Goal: Task Accomplishment & Management: Complete application form

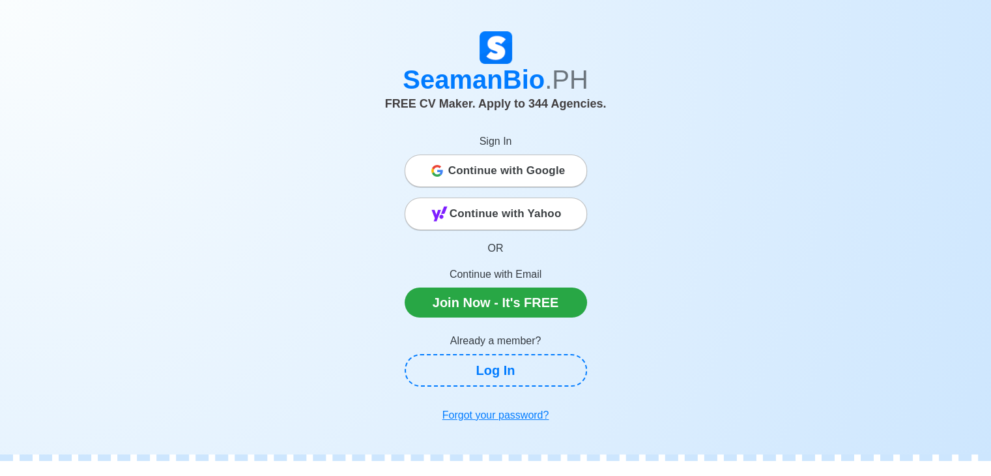
click at [552, 168] on span "Continue with Google" at bounding box center [506, 171] width 117 height 26
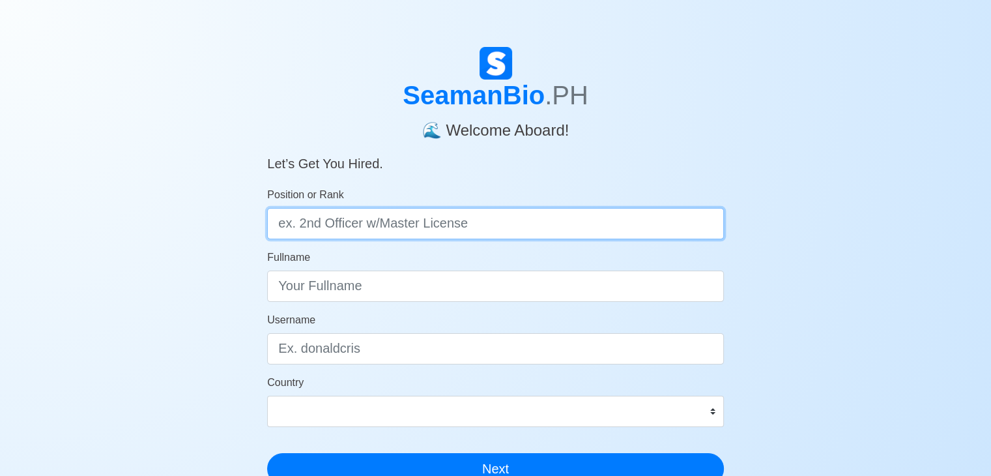
click at [375, 230] on input "Position or Rank" at bounding box center [495, 223] width 457 height 31
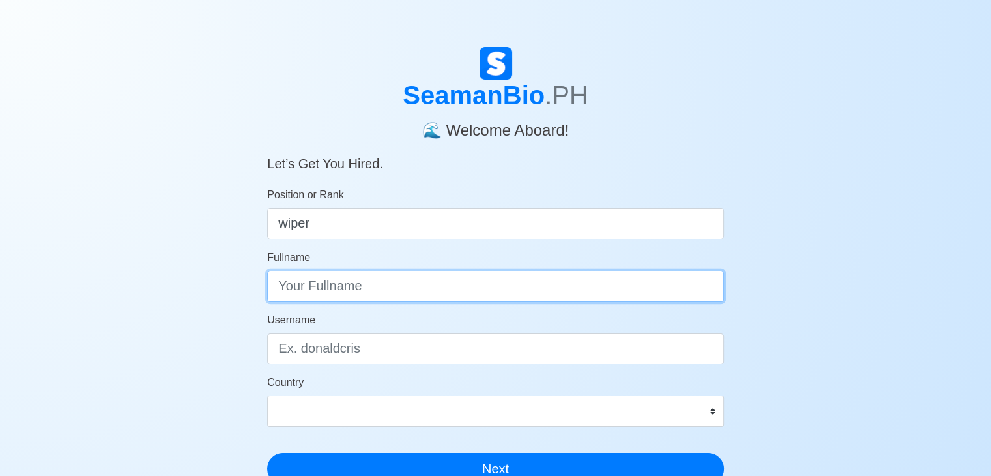
click at [344, 279] on input "Fullname" at bounding box center [495, 286] width 457 height 31
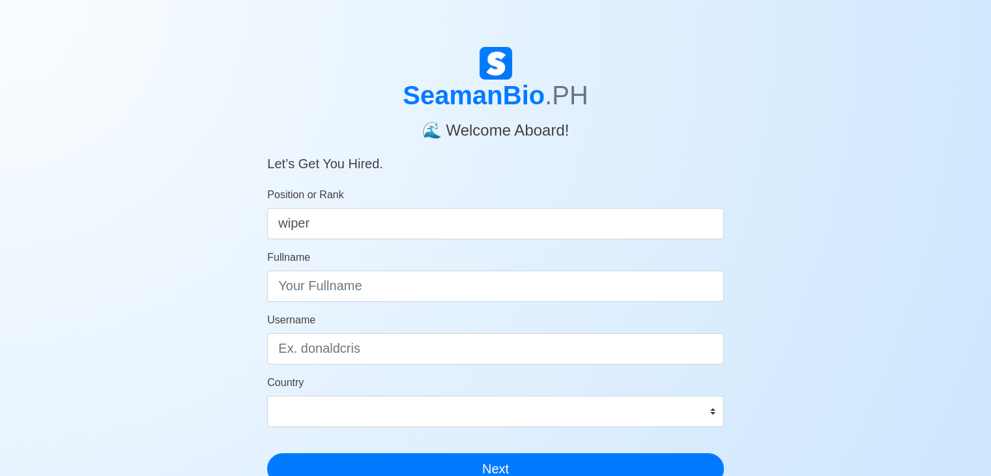
click at [358, 226] on input "wiper" at bounding box center [495, 223] width 457 height 31
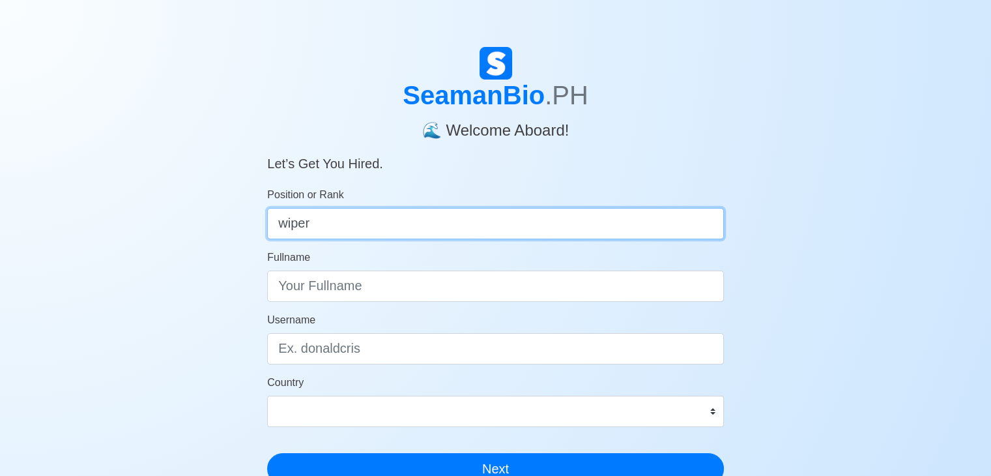
click at [358, 226] on input "wiper" at bounding box center [495, 223] width 457 height 31
type input "w"
type input "r"
type input "engine cadet"
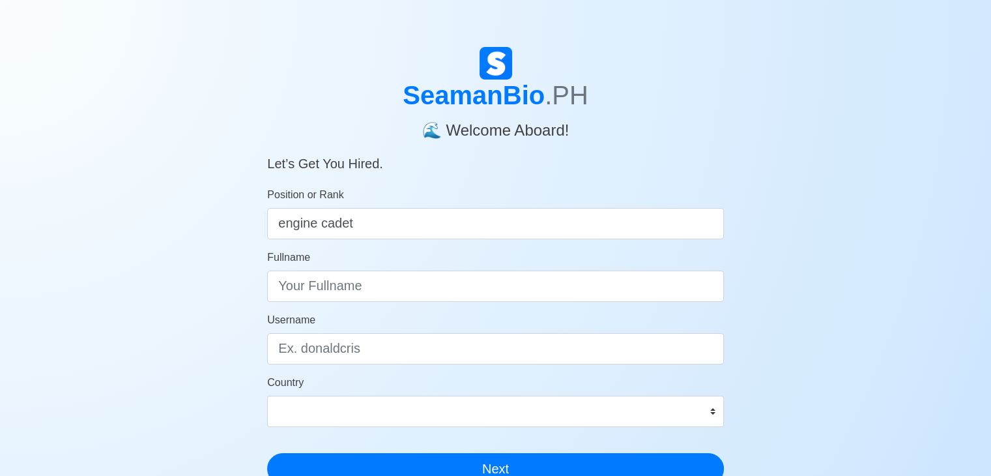
click at [353, 303] on form "Position or Rank engine cadet Fullname Username Country Afghanistan Åland Islan…" at bounding box center [495, 335] width 457 height 297
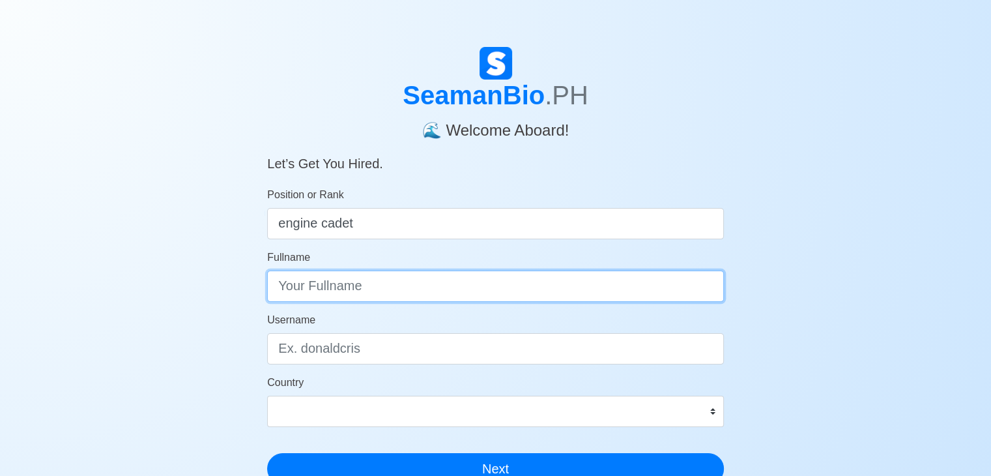
click at [353, 291] on input "Fullname" at bounding box center [495, 286] width 457 height 31
type input "n"
type input "Nur-al D. Taulo"
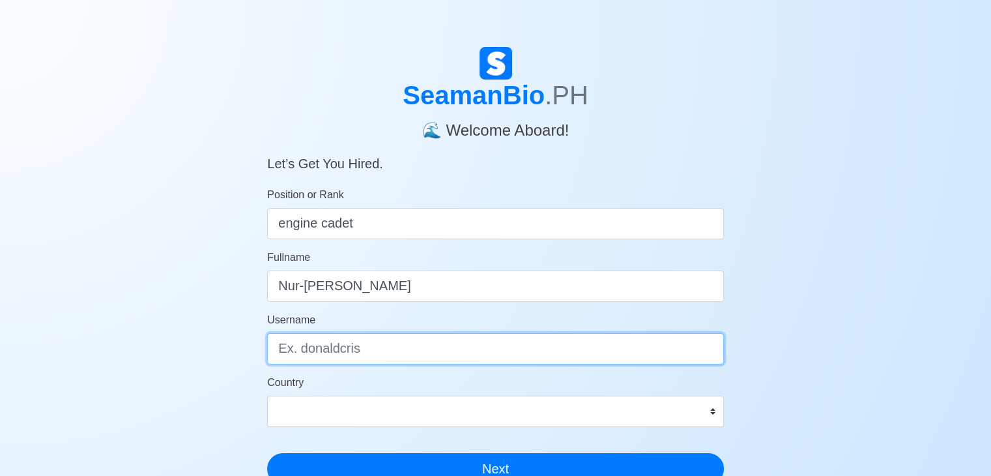
click at [344, 356] on input "Username" at bounding box center [495, 348] width 457 height 31
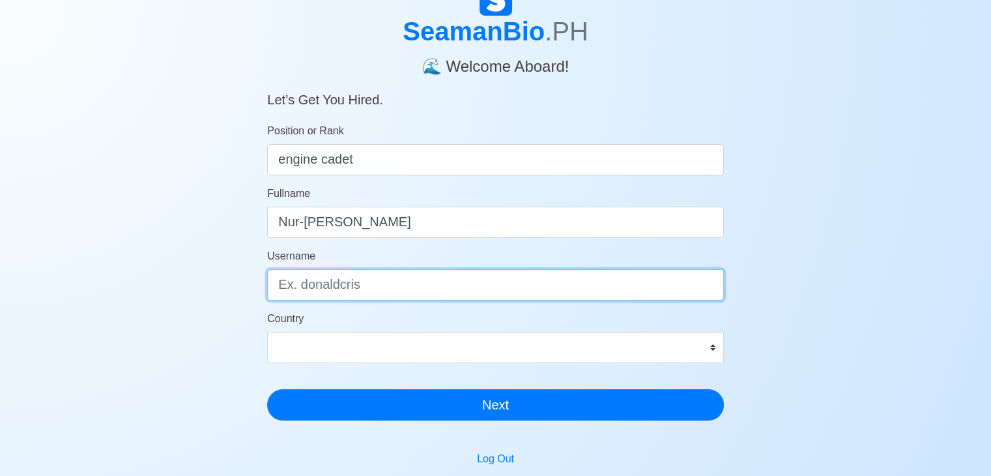
scroll to position [65, 0]
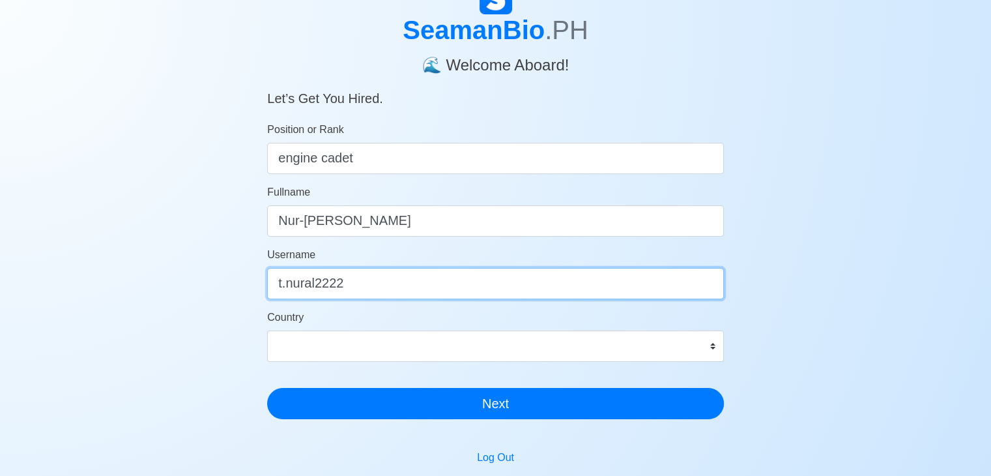
type input "t.nural2222"
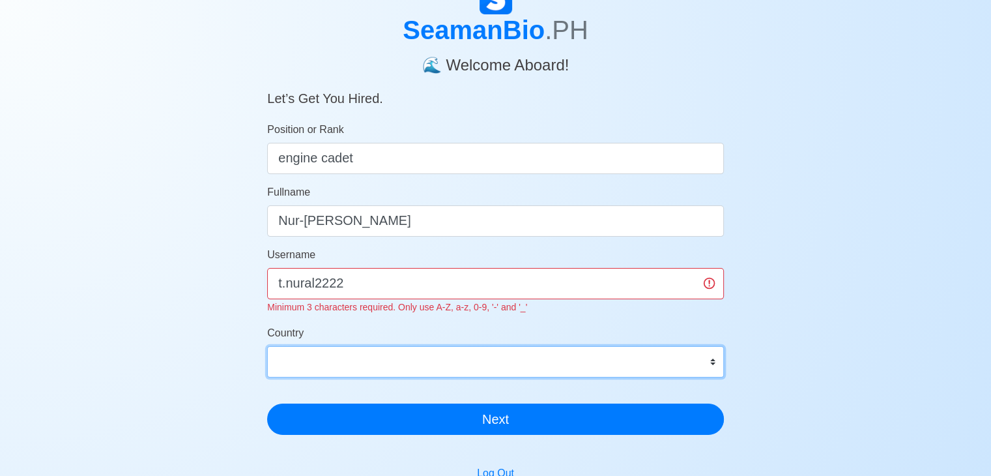
click at [344, 340] on div "Country Afghanistan Åland Islands Albania Algeria American Samoa Andorra Angola…" at bounding box center [495, 351] width 457 height 52
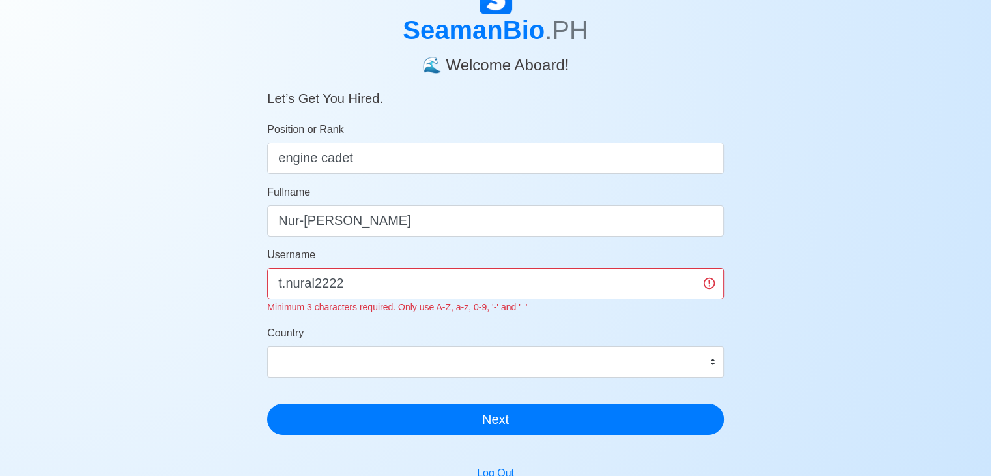
click at [199, 353] on div "SeamanBio .PH 🌊 Welcome Aboard! Let’s Get You Hired. Position or Rank engine ca…" at bounding box center [495, 333] width 991 height 703
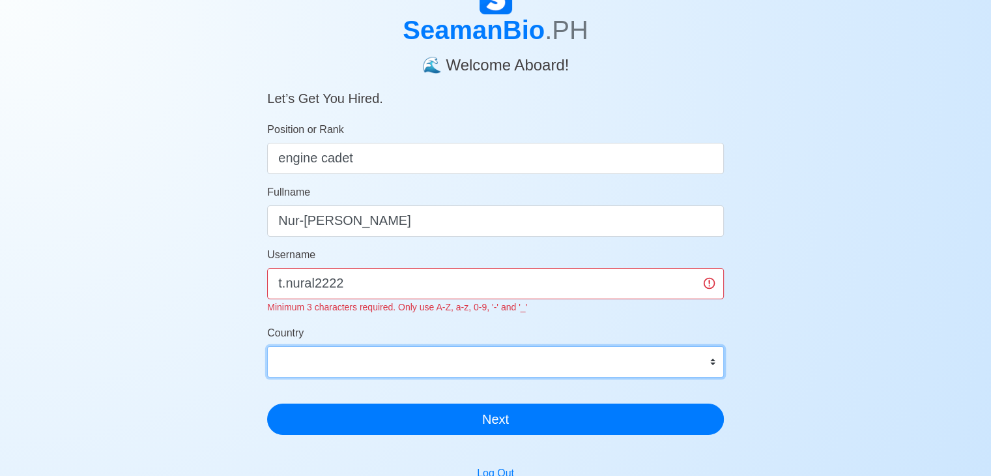
click at [304, 365] on select "Afghanistan Åland Islands Albania Algeria American Samoa Andorra Angola Anguill…" at bounding box center [495, 361] width 457 height 31
select select "PH"
click at [267, 346] on select "Afghanistan Åland Islands Albania Algeria American Samoa Andorra Angola Anguill…" at bounding box center [495, 361] width 457 height 31
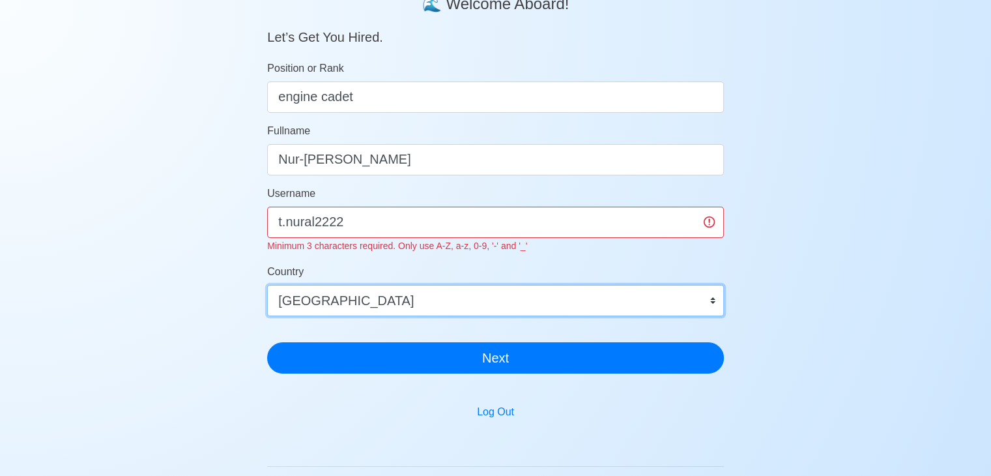
scroll to position [130, 0]
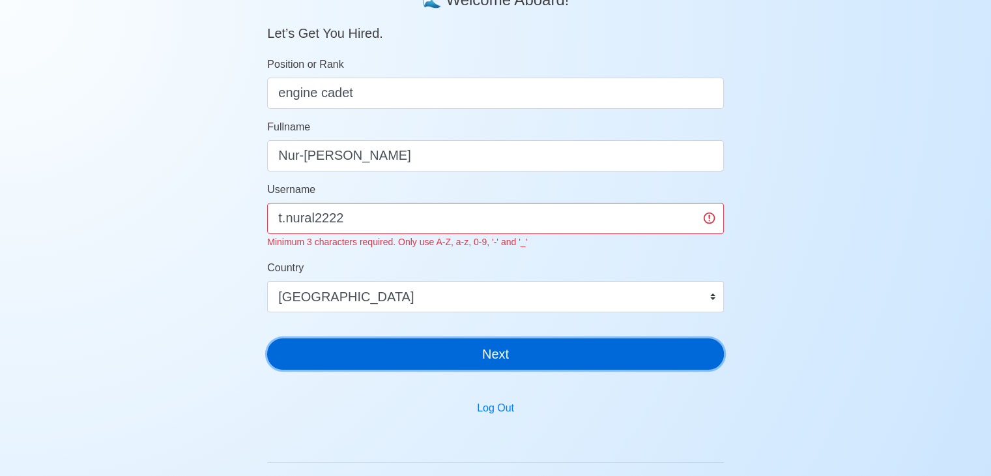
click at [475, 346] on button "Next" at bounding box center [495, 353] width 457 height 31
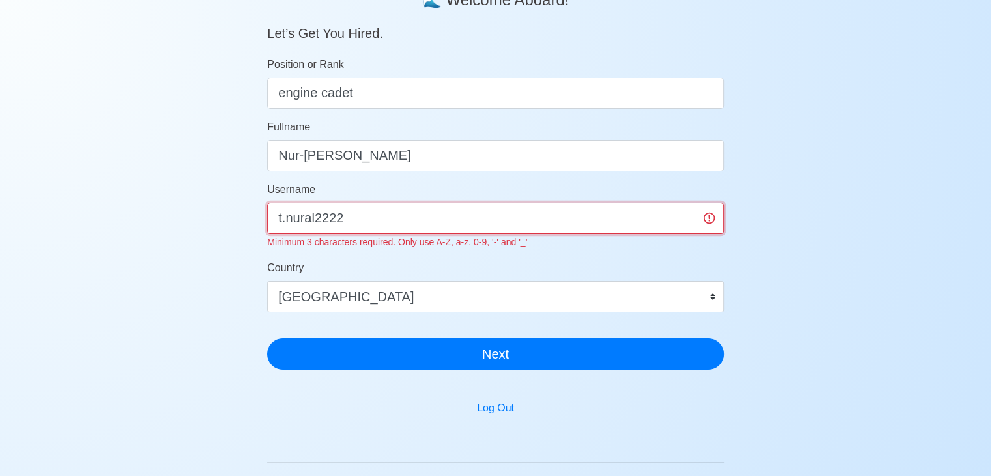
click at [417, 209] on input "t.nural2222" at bounding box center [495, 218] width 457 height 31
click at [285, 220] on input "t.nural2222" at bounding box center [495, 218] width 457 height 31
click at [362, 220] on input "t.nural2222" at bounding box center [495, 218] width 457 height 31
click at [282, 221] on input "t.nural2222" at bounding box center [495, 218] width 457 height 31
click at [357, 231] on input "T.nural2222" at bounding box center [495, 218] width 457 height 31
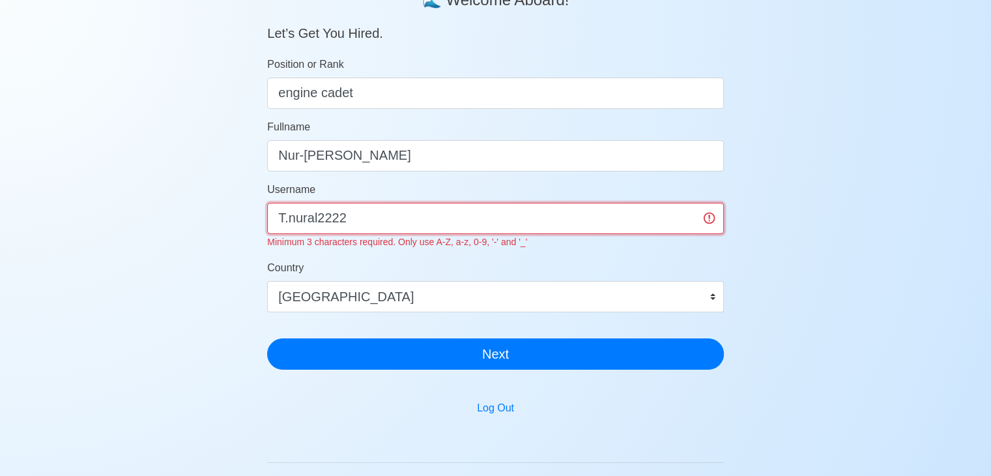
type input "T.nural2222"
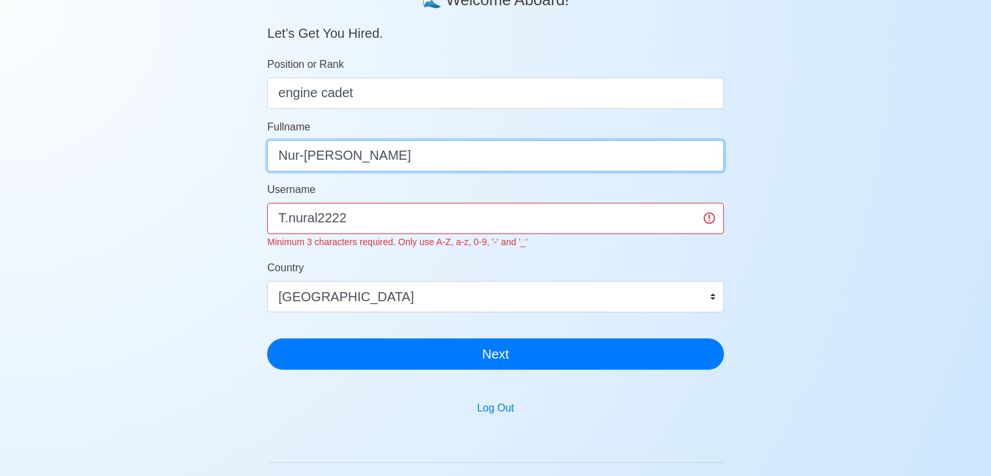
click at [433, 162] on input "Nur-al D. Taulo" at bounding box center [495, 155] width 457 height 31
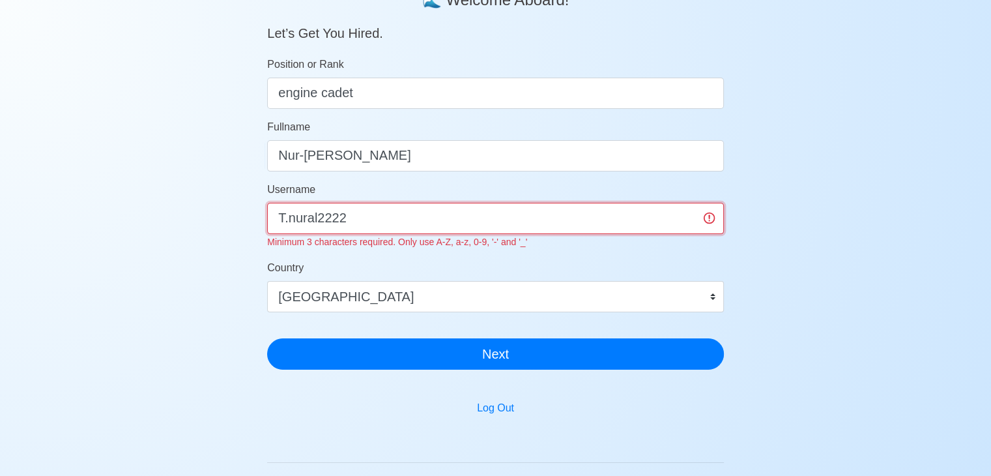
click at [383, 229] on input "T.nural2222" at bounding box center [495, 218] width 457 height 31
drag, startPoint x: 381, startPoint y: 226, endPoint x: 238, endPoint y: 235, distance: 143.7
click at [238, 235] on div "SeamanBio .PH 🌊 Welcome Aboard! Let’s Get You Hired. Position or Rank engine ca…" at bounding box center [495, 268] width 991 height 703
type input "n"
type input "t"
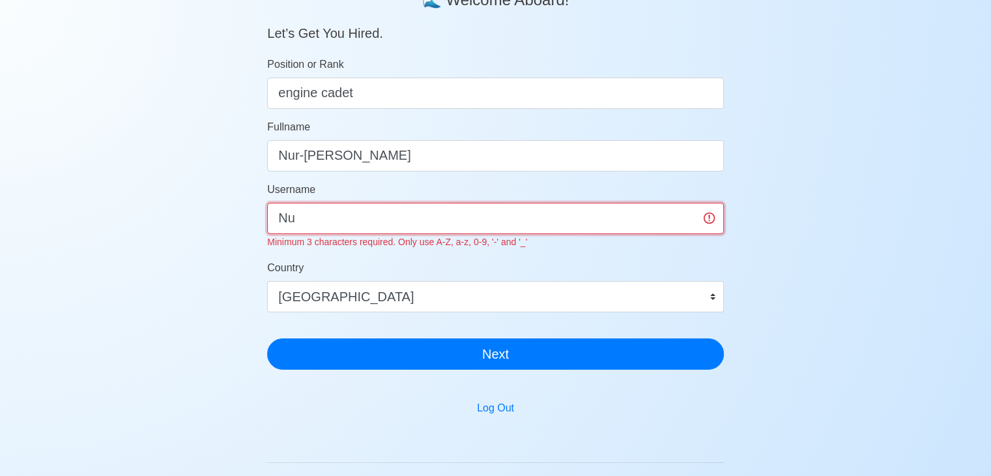
type input "N"
type input "nuraltaulo1"
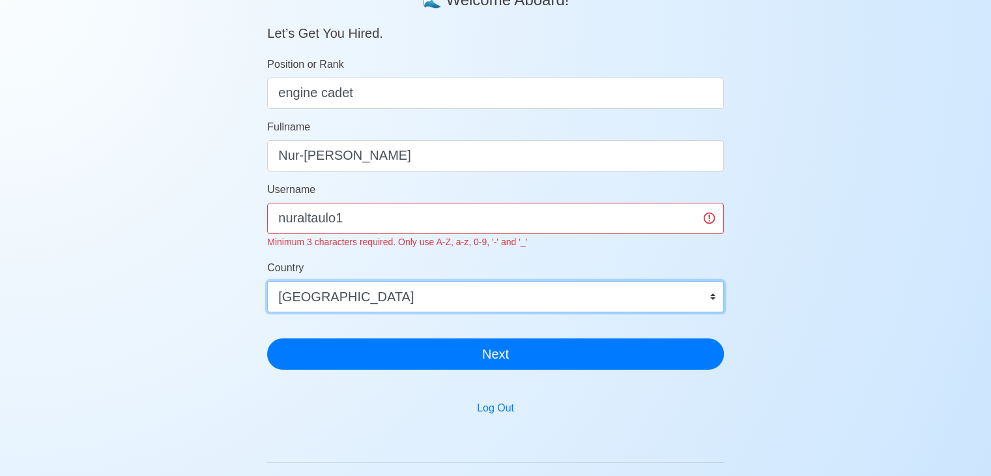
click at [357, 297] on form "Position or Rank engine cadet Fullname Nur-al D. Taulo Username nuraltaulo1 Min…" at bounding box center [495, 213] width 457 height 313
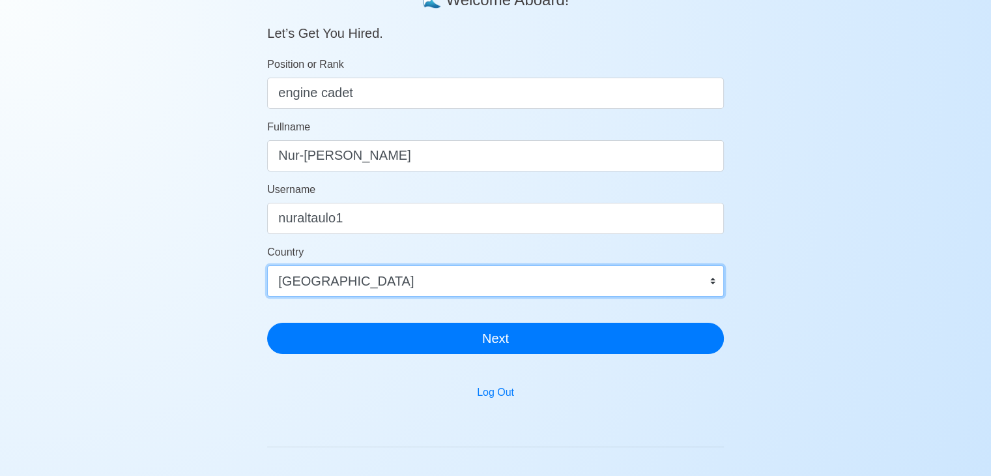
click at [267, 265] on select "Afghanistan Åland Islands Albania Algeria American Samoa Andorra Angola Anguill…" at bounding box center [495, 280] width 457 height 31
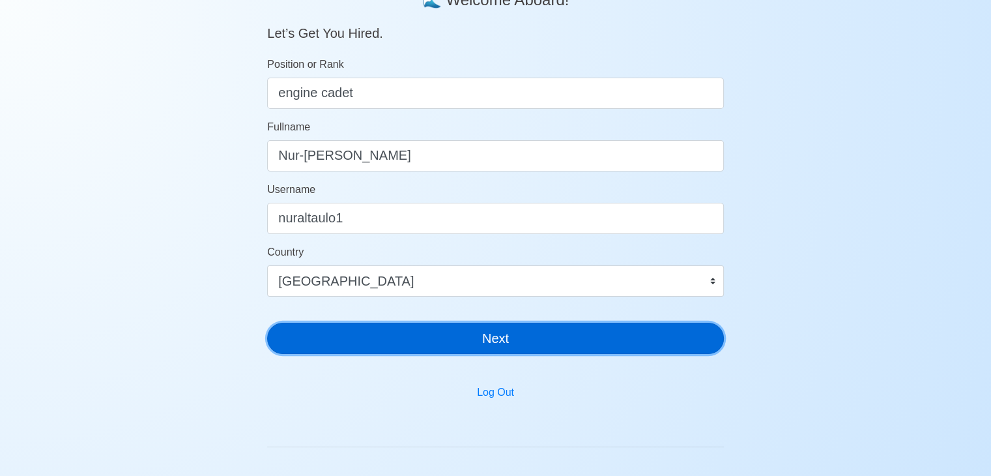
click at [424, 327] on button "Next" at bounding box center [495, 338] width 457 height 31
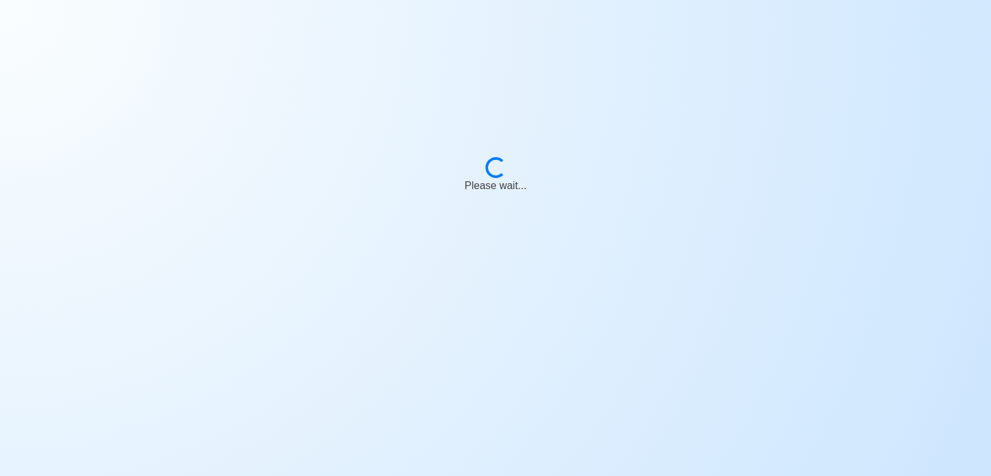
scroll to position [16, 0]
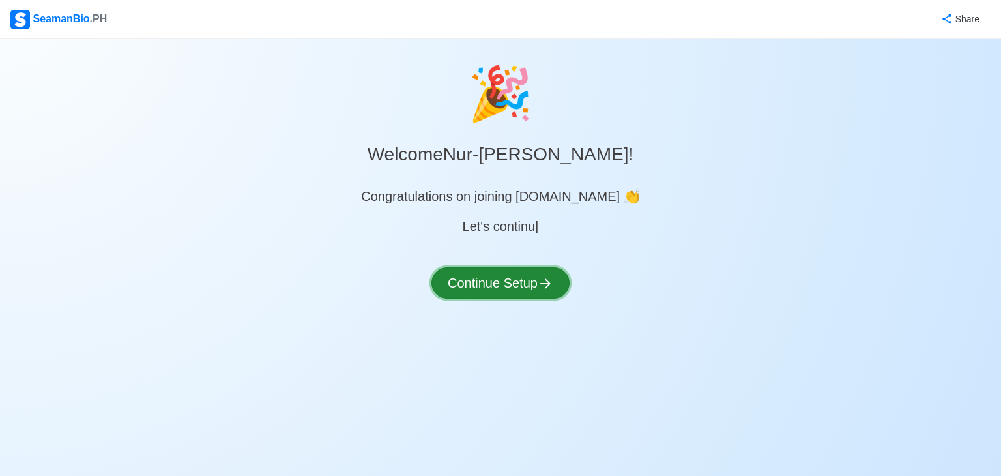
click at [488, 276] on button "Continue Setup" at bounding box center [501, 282] width 138 height 31
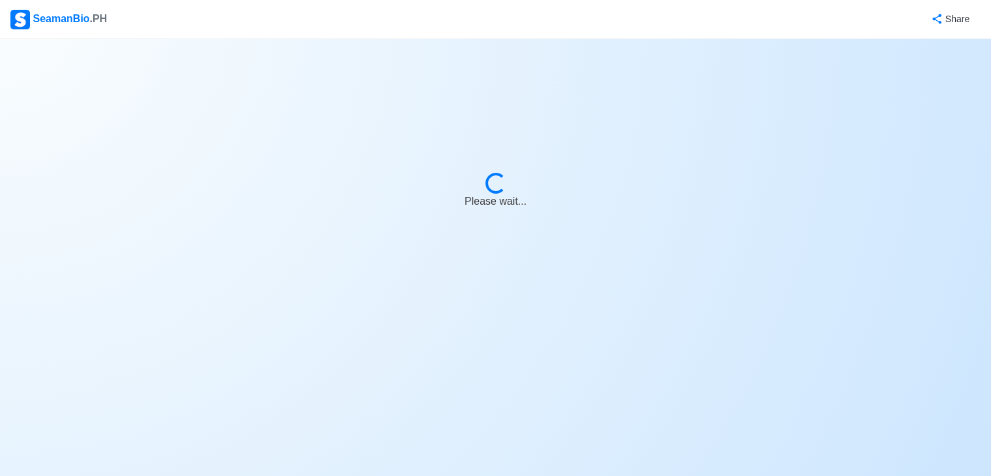
select select "Visible for Hiring"
select select "PH"
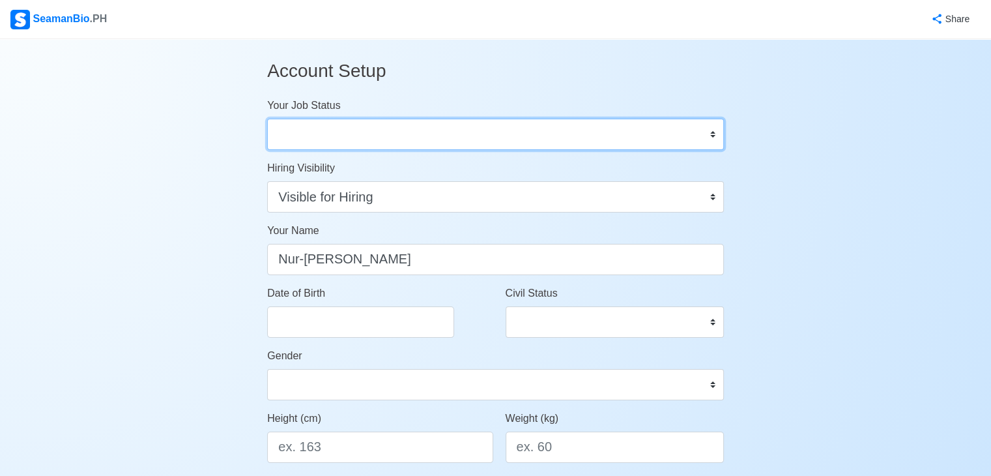
click at [373, 128] on select "Onboard Actively Looking for Job Not Looking for Job" at bounding box center [495, 134] width 457 height 31
select select "Actively Looking for Job"
click at [267, 119] on select "Onboard Actively Looking for Job Not Looking for Job" at bounding box center [495, 134] width 457 height 31
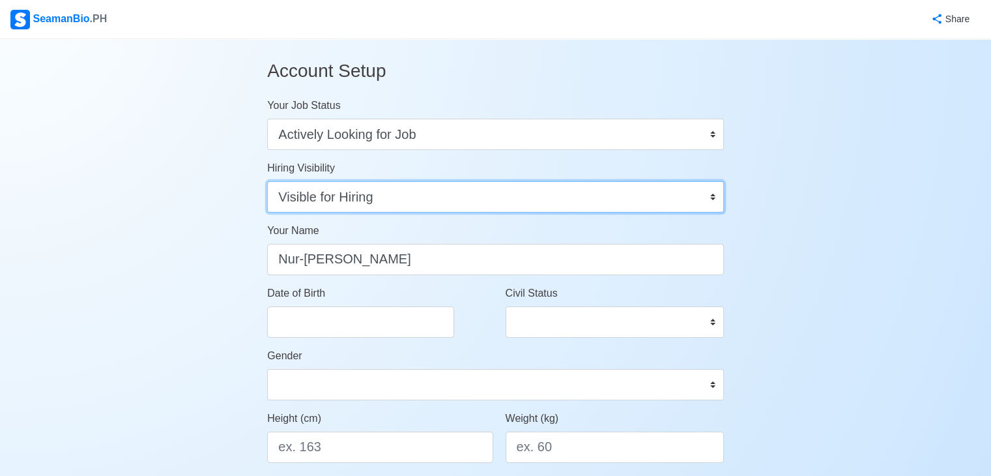
click at [347, 191] on select "Visible for Hiring Not Visible for Hiring" at bounding box center [495, 196] width 457 height 31
click at [267, 181] on select "Visible for Hiring Not Visible for Hiring" at bounding box center [495, 196] width 457 height 31
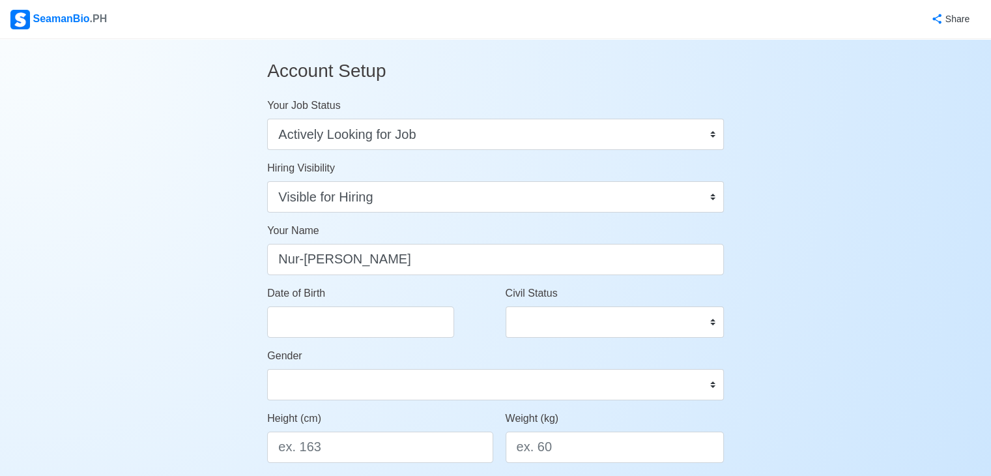
drag, startPoint x: 362, startPoint y: 228, endPoint x: 302, endPoint y: 228, distance: 60.0
click at [302, 228] on span "Your Name" at bounding box center [292, 230] width 51 height 11
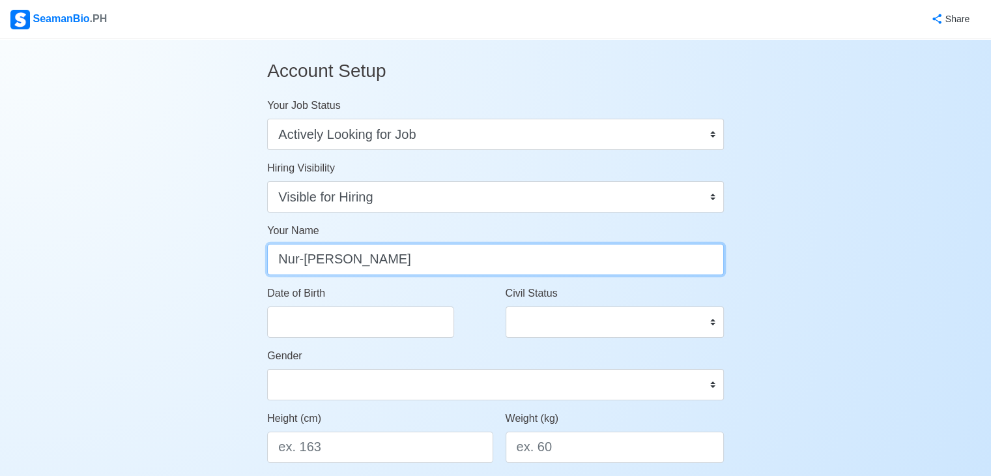
click at [302, 244] on input "Nur-al D. Taulo" at bounding box center [495, 259] width 457 height 31
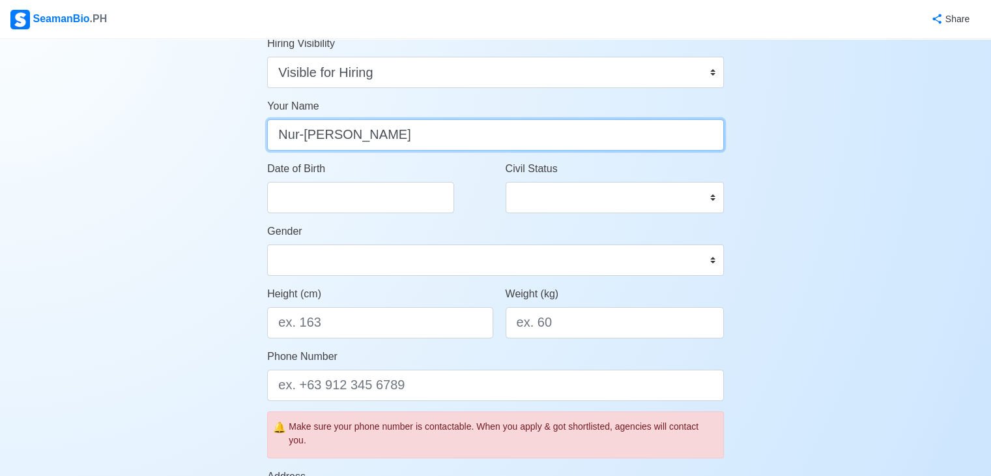
scroll to position [130, 0]
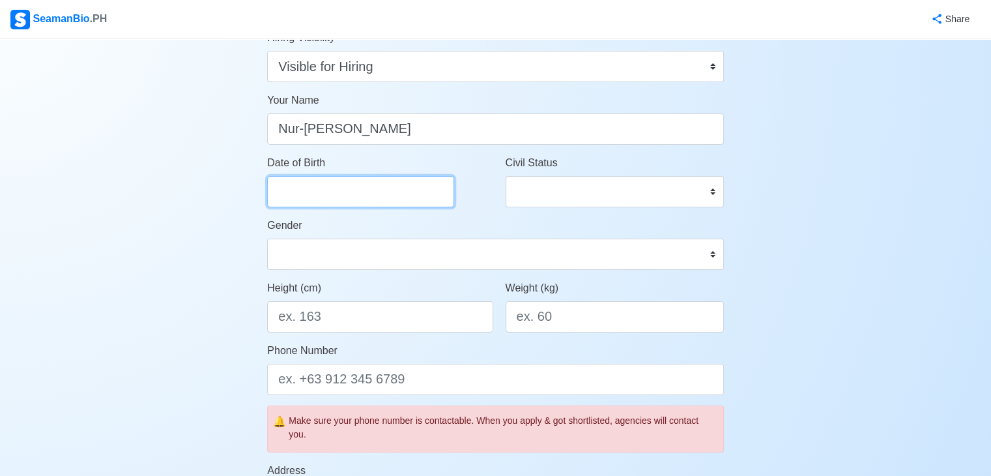
click at [321, 186] on input "Date of Birth" at bounding box center [360, 191] width 187 height 31
select select "****"
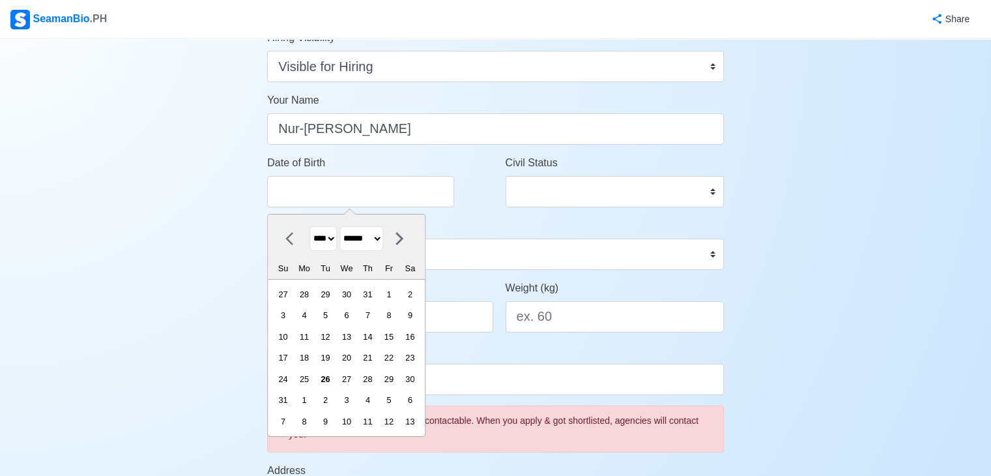
click at [383, 239] on select "******* ******** ***** ***** *** **** **** ****** ********* ******* ******** **…" at bounding box center [362, 238] width 44 height 25
select select "********"
click at [345, 226] on select "******* ******** ***** ***** *** **** **** ****** ********* ******* ******** **…" at bounding box center [362, 238] width 44 height 25
drag, startPoint x: 325, startPoint y: 227, endPoint x: 330, endPoint y: 238, distance: 12.2
click at [325, 227] on select "**** **** **** **** **** **** **** **** **** **** **** **** **** **** **** ****…" at bounding box center [323, 238] width 27 height 25
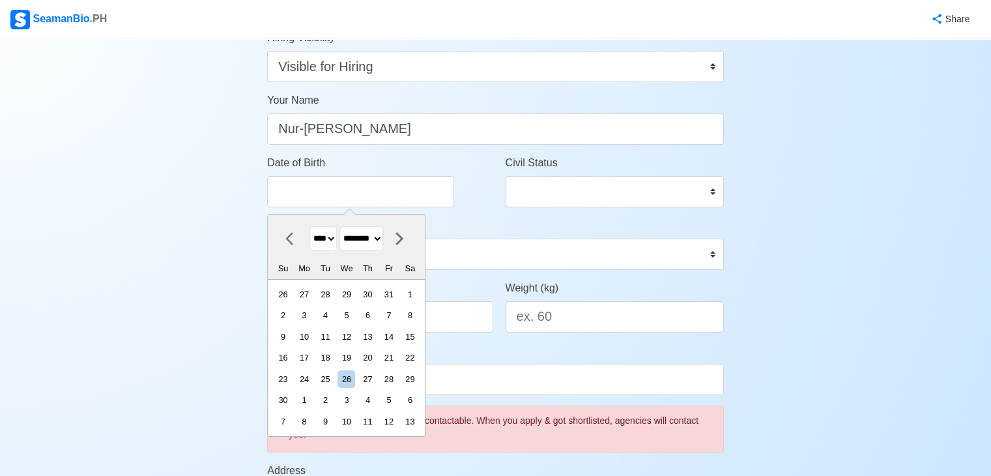
select select "****"
click at [310, 226] on select "**** **** **** **** **** **** **** **** **** **** **** **** **** **** **** ****…" at bounding box center [323, 238] width 27 height 25
click at [465, 234] on div "Gender Male Female" at bounding box center [495, 244] width 457 height 52
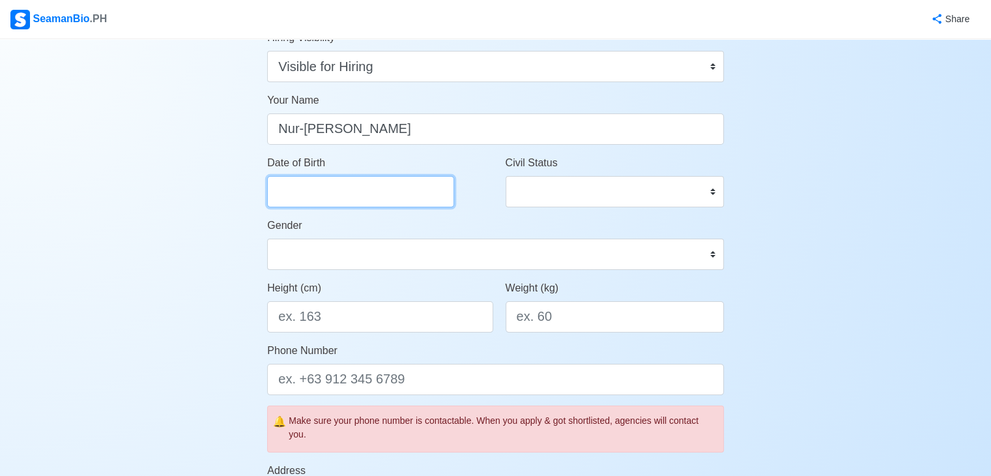
select select "****"
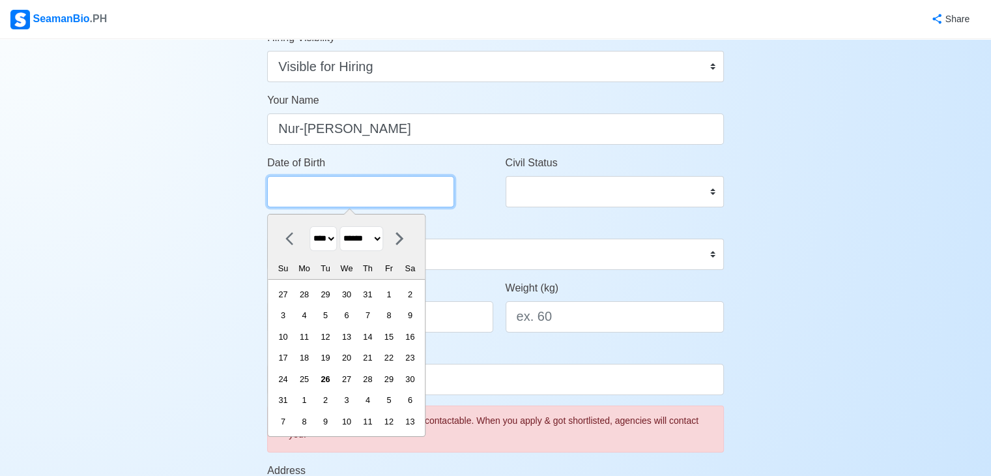
click at [362, 190] on input "Date of Birth" at bounding box center [360, 191] width 187 height 31
click at [383, 239] on select "******* ******** ***** ***** *** **** **** ****** ********* ******* ******** **…" at bounding box center [362, 238] width 44 height 25
select select "********"
click at [345, 226] on select "******* ******** ***** ***** *** **** **** ****** ********* ******* ******** **…" at bounding box center [362, 238] width 44 height 25
click at [329, 235] on select "**** **** **** **** **** **** **** **** **** **** **** **** **** **** **** ****…" at bounding box center [323, 238] width 27 height 25
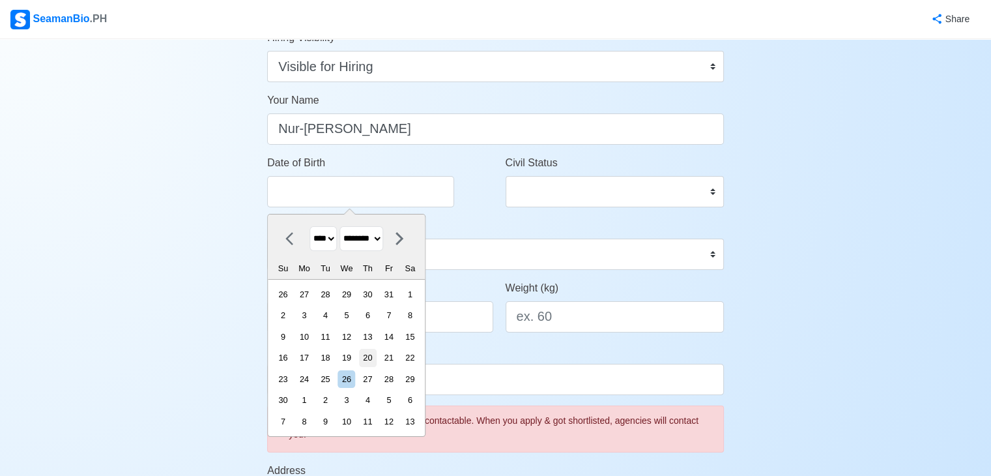
click at [377, 355] on div "20" at bounding box center [368, 358] width 18 height 18
type input "11/20/2025"
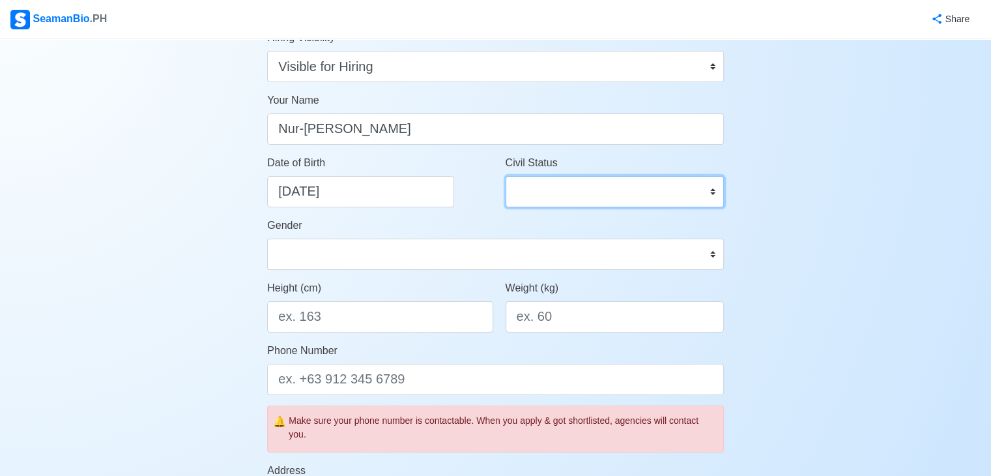
click at [553, 192] on select "Single Married Widowed Separated" at bounding box center [615, 191] width 218 height 31
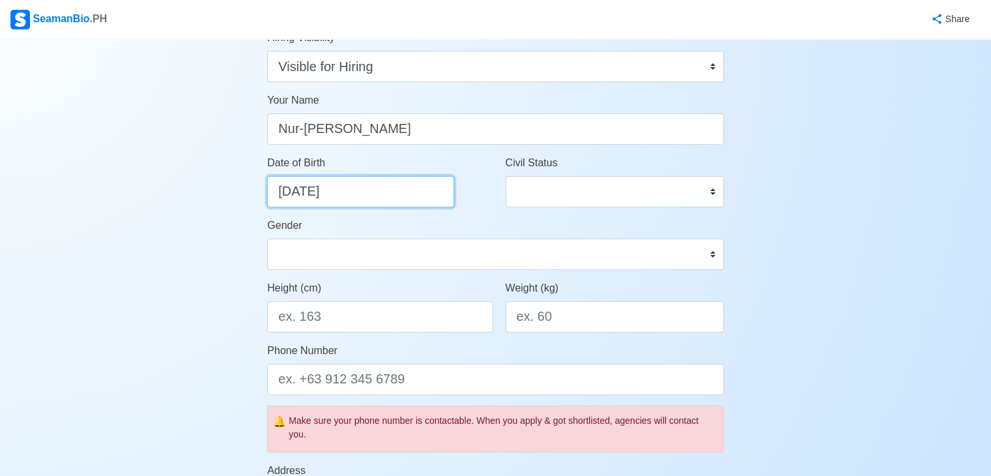
select select "****"
select select "********"
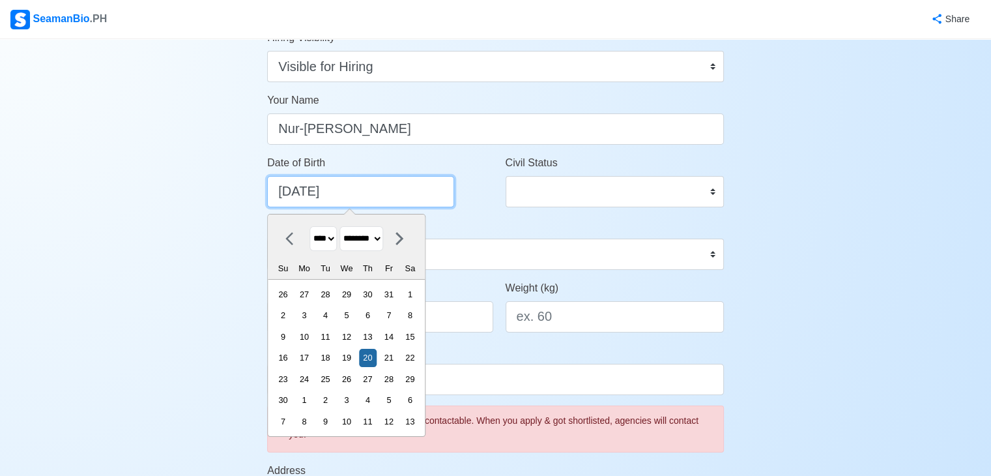
click at [357, 194] on input "11/20/2025" at bounding box center [360, 191] width 187 height 31
click at [383, 237] on select "******* ******** ***** ***** *** **** **** ****** ********* ******* ******** **…" at bounding box center [362, 238] width 44 height 25
click at [345, 226] on select "******* ******** ***** ***** *** **** **** ****** ********* ******* ******** **…" at bounding box center [362, 238] width 44 height 25
click at [331, 244] on select "**** **** **** **** **** **** **** **** **** **** **** **** **** **** **** ****…" at bounding box center [323, 238] width 27 height 25
select select "****"
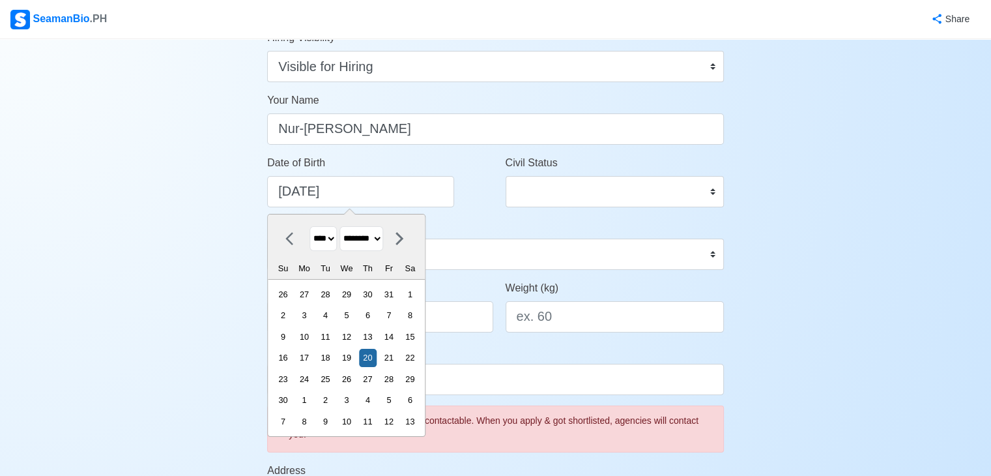
click at [310, 226] on select "**** **** **** **** **** **** **** **** **** **** **** **** **** **** **** ****…" at bounding box center [323, 238] width 27 height 25
click at [448, 226] on div "Gender Male Female" at bounding box center [495, 244] width 457 height 52
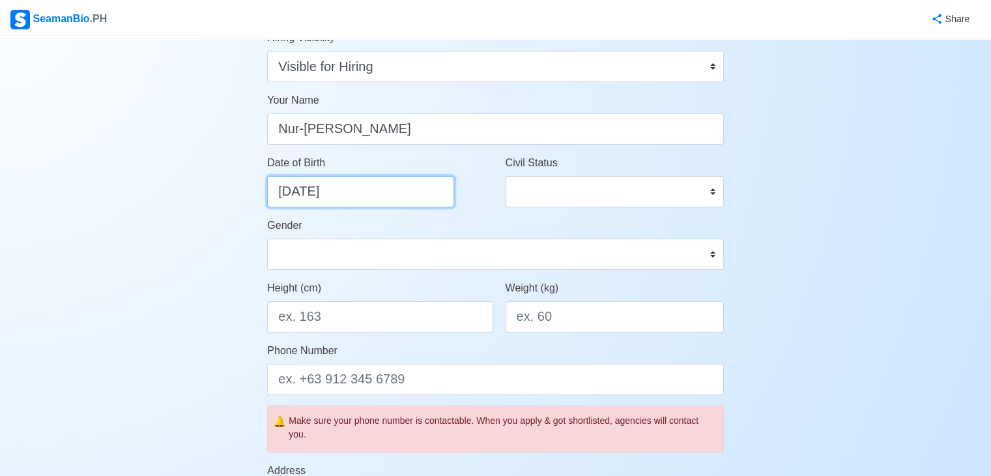
click at [382, 191] on input "11/20/2025" at bounding box center [360, 191] width 187 height 31
select select "****"
select select "********"
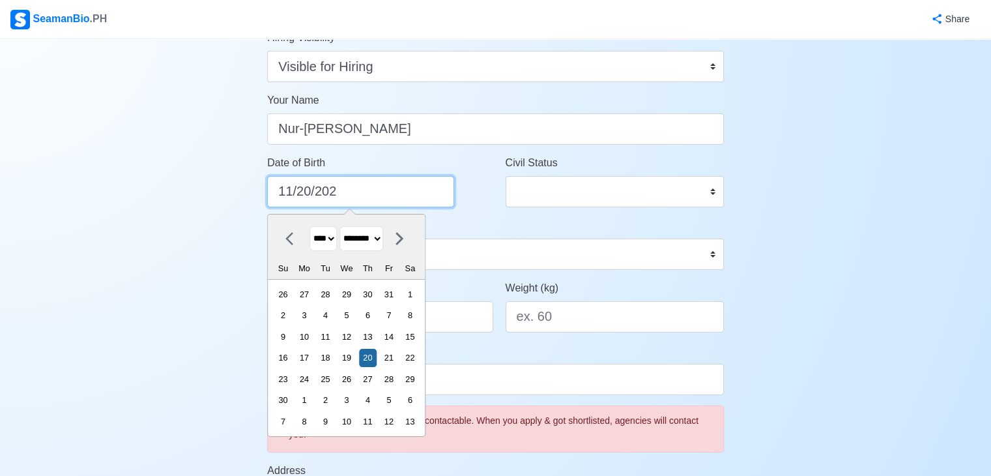
type input "11/20/20"
select select "****"
type input "11/20/2"
select select "****"
type input "11/20/20"
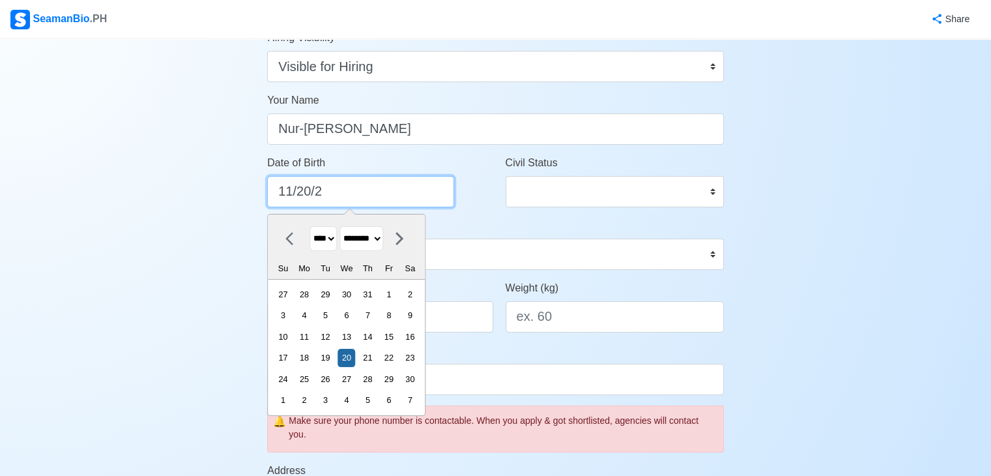
select select "****"
type input "11/20/2001"
select select "****"
type input "11/20/2001"
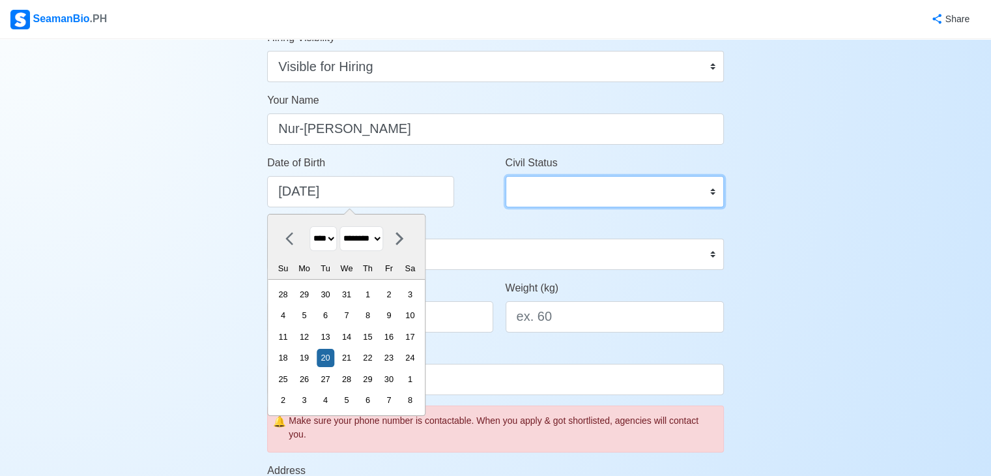
click at [553, 203] on select "Single Married Widowed Separated" at bounding box center [615, 191] width 218 height 31
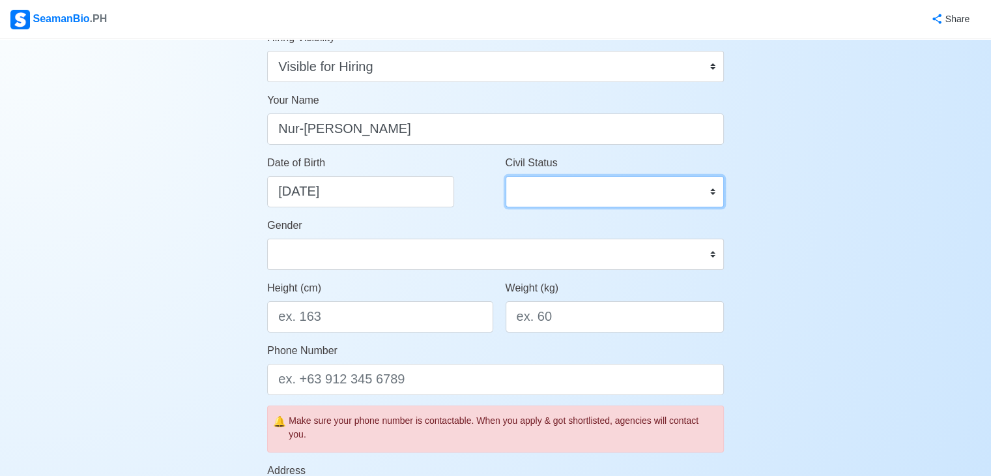
select select "Single"
click at [506, 176] on select "Single Married Widowed Separated" at bounding box center [615, 191] width 218 height 31
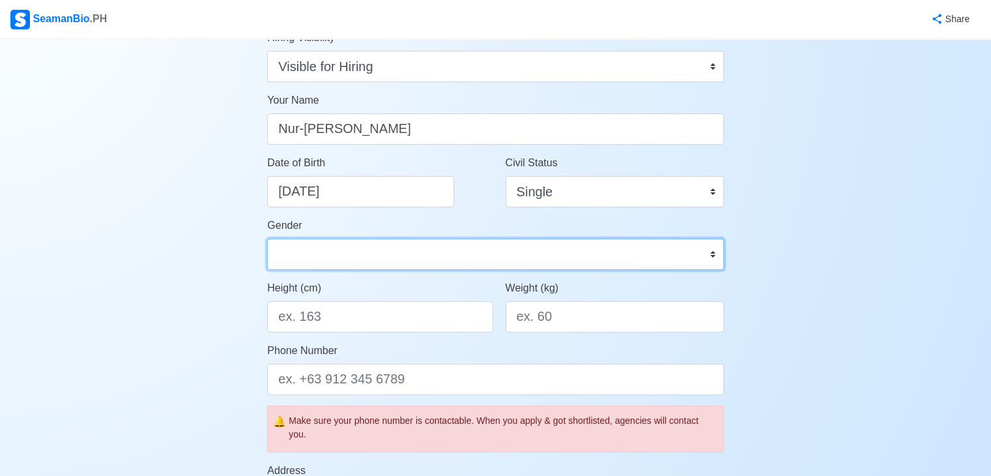
click at [357, 255] on select "Male Female" at bounding box center [495, 254] width 457 height 31
select select "[DEMOGRAPHIC_DATA]"
click at [267, 239] on select "Male Female" at bounding box center [495, 254] width 457 height 31
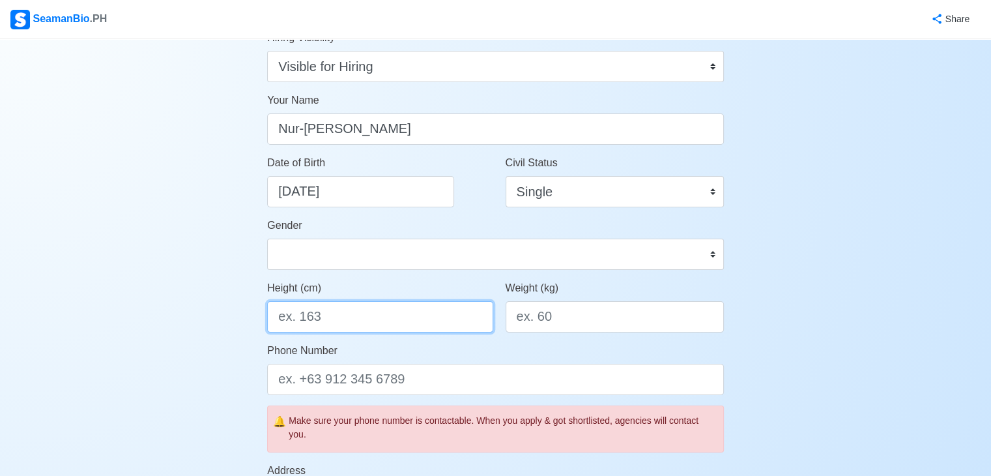
click at [317, 313] on input "Height (cm)" at bounding box center [380, 316] width 226 height 31
type input "176"
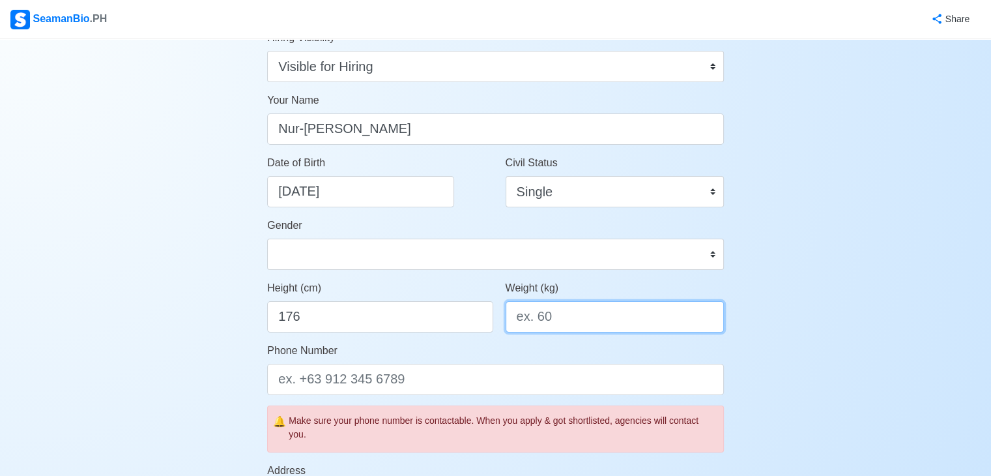
click at [509, 328] on input "Weight (kg)" at bounding box center [615, 316] width 218 height 31
type input "65"
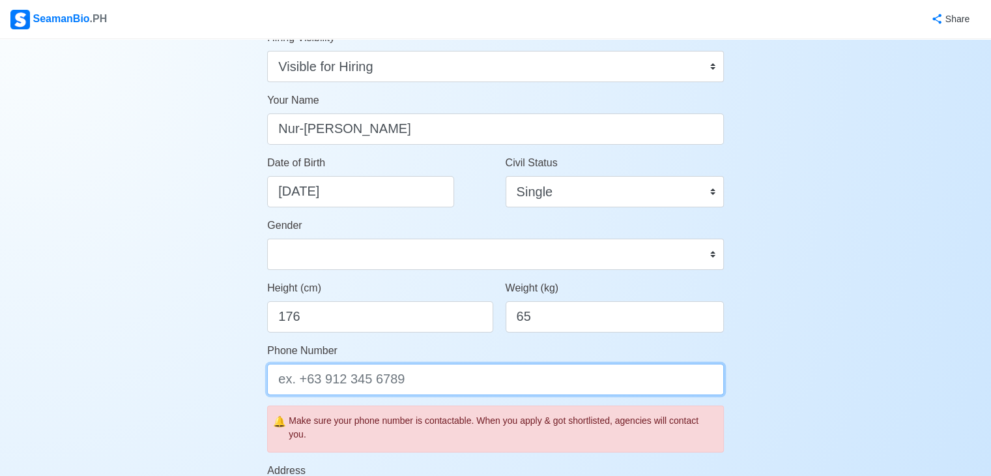
click at [360, 376] on input "Phone Number" at bounding box center [495, 379] width 457 height 31
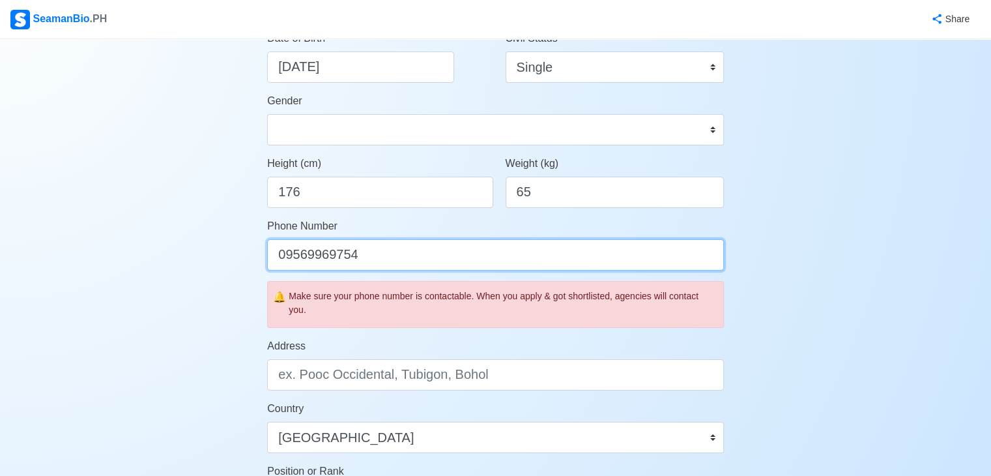
scroll to position [261, 0]
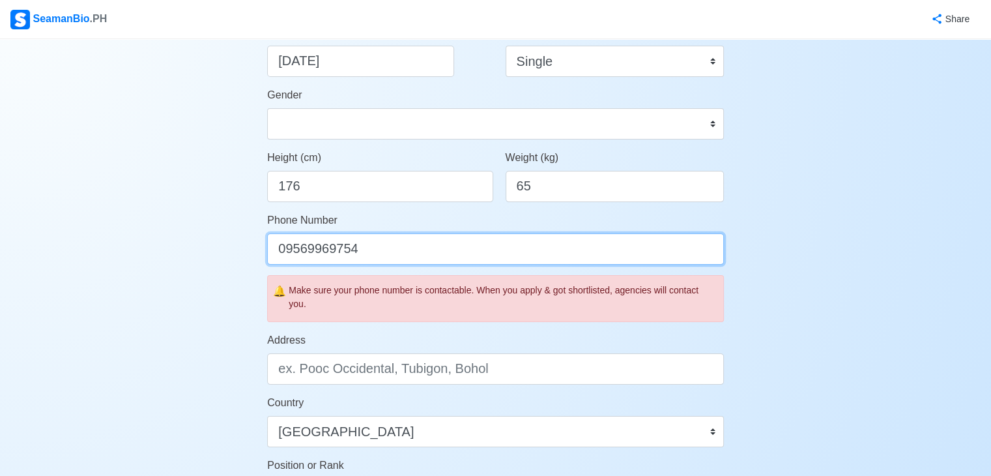
type input "09569969754"
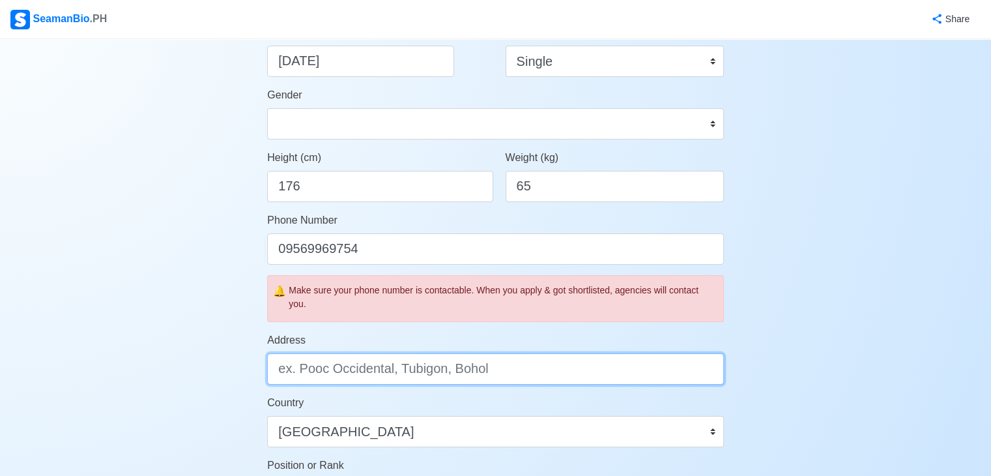
click at [432, 363] on input "Address" at bounding box center [495, 368] width 457 height 31
type input "a"
type input "b"
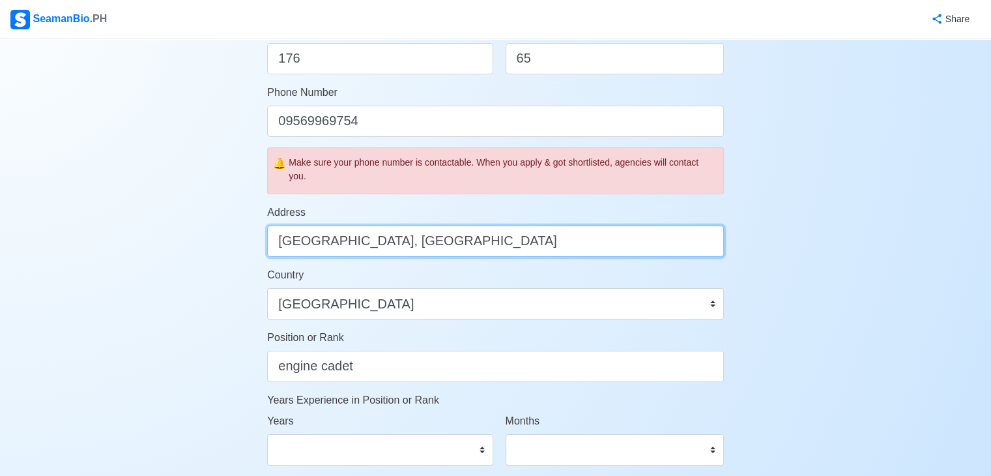
scroll to position [391, 0]
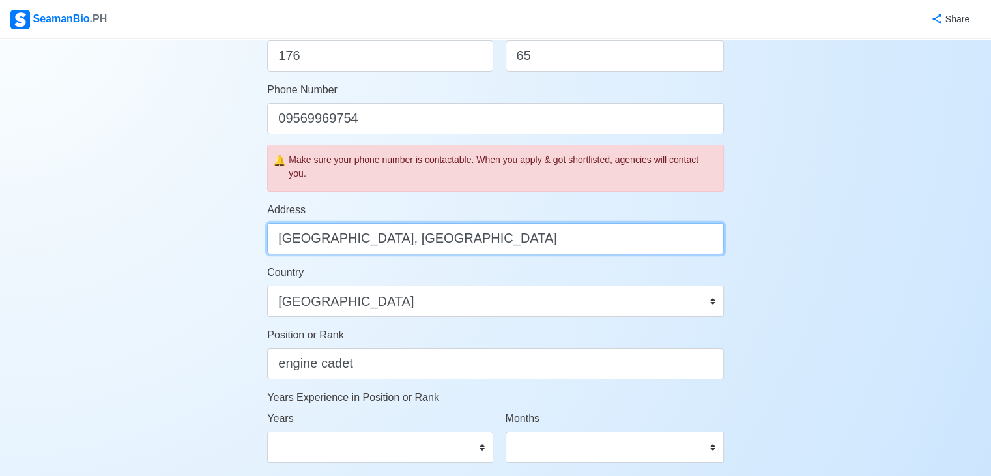
type input "Balangasan Pagadian City, Zamboanga del sur"
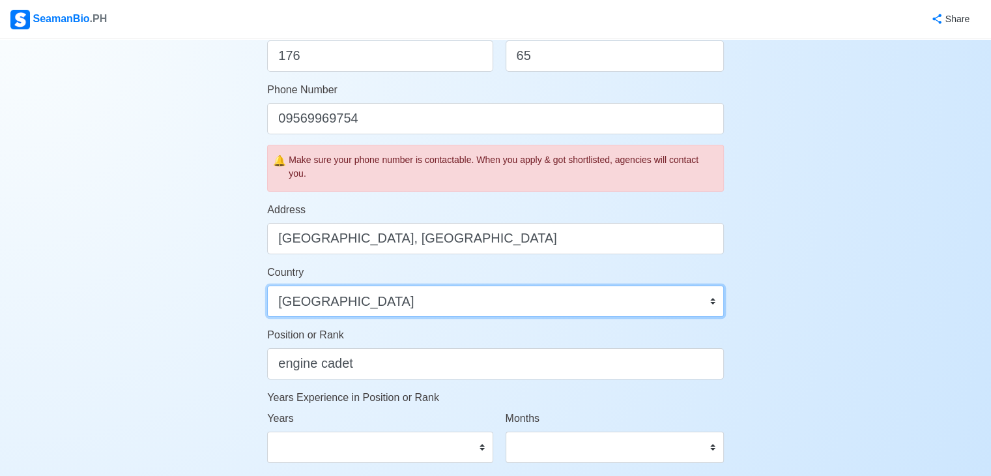
click at [441, 302] on select "Afghanistan Åland Islands Albania Algeria American Samoa Andorra Angola Anguill…" at bounding box center [495, 301] width 457 height 31
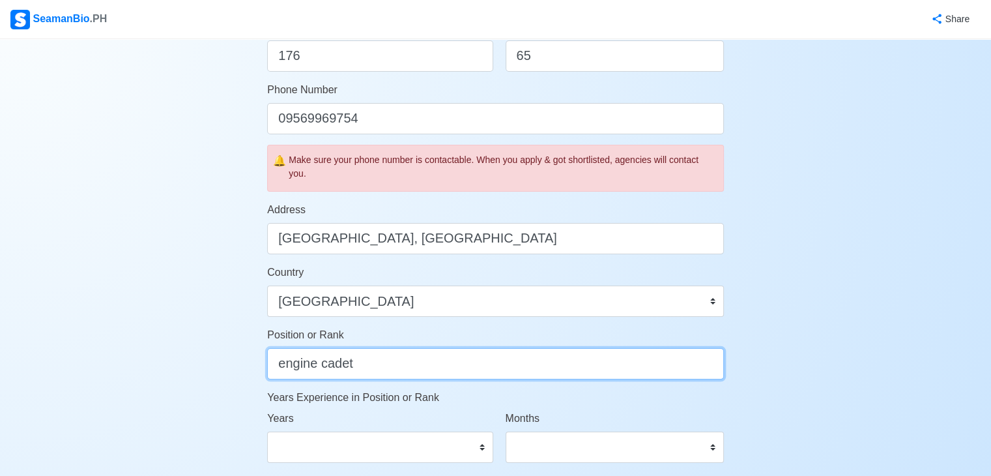
click at [407, 366] on input "engine cadet" at bounding box center [495, 363] width 457 height 31
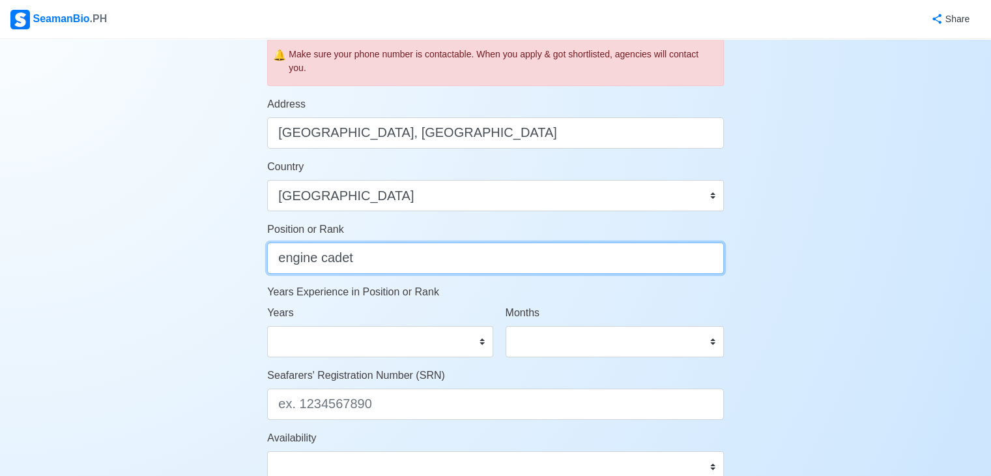
scroll to position [521, 0]
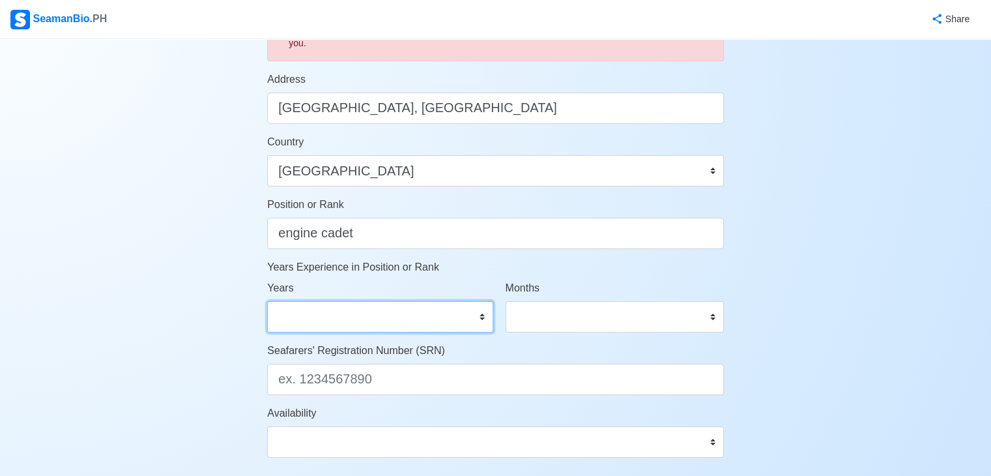
click at [383, 317] on select "0 1 2 3 4 5 6 7 8 9 10 11 12 13 14 15 16 17 18 19 20 21 22 23 24 25 26 27 28 29…" at bounding box center [380, 316] width 226 height 31
click at [335, 319] on select "0 1 2 3 4 5 6 7 8 9 10 11 12 13 14 15 16 17 18 19 20 21 22 23 24 25 26 27 28 29…" at bounding box center [380, 316] width 226 height 31
click at [310, 315] on select "0 1 2 3 4 5 6 7 8 9 10 11 12 13 14 15 16 17 18 19 20 21 22 23 24 25 26 27 28 29…" at bounding box center [380, 316] width 226 height 31
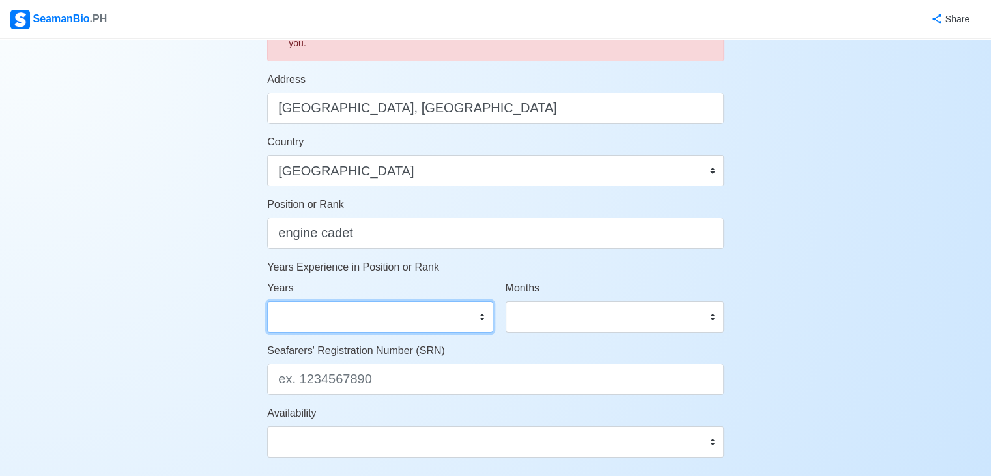
click at [310, 315] on select "0 1 2 3 4 5 6 7 8 9 10 11 12 13 14 15 16 17 18 19 20 21 22 23 24 25 26 27 28 29…" at bounding box center [380, 316] width 226 height 31
click at [317, 314] on select "0 1 2 3 4 5 6 7 8 9 10 11 12 13 14 15 16 17 18 19 20 21 22 23 24 25 26 27 28 29…" at bounding box center [380, 316] width 226 height 31
click at [150, 183] on div "Account Setup Your Job Status Onboard Actively Looking for Job Not Looking for …" at bounding box center [495, 89] width 991 height 1142
click at [316, 310] on select "0 1 2 3 4 5 6 7 8 9 10 11 12 13 14 15 16 17 18 19 20 21 22 23 24 25 26 27 28 29…" at bounding box center [380, 316] width 226 height 31
drag, startPoint x: 128, startPoint y: 280, endPoint x: 198, endPoint y: 366, distance: 110.4
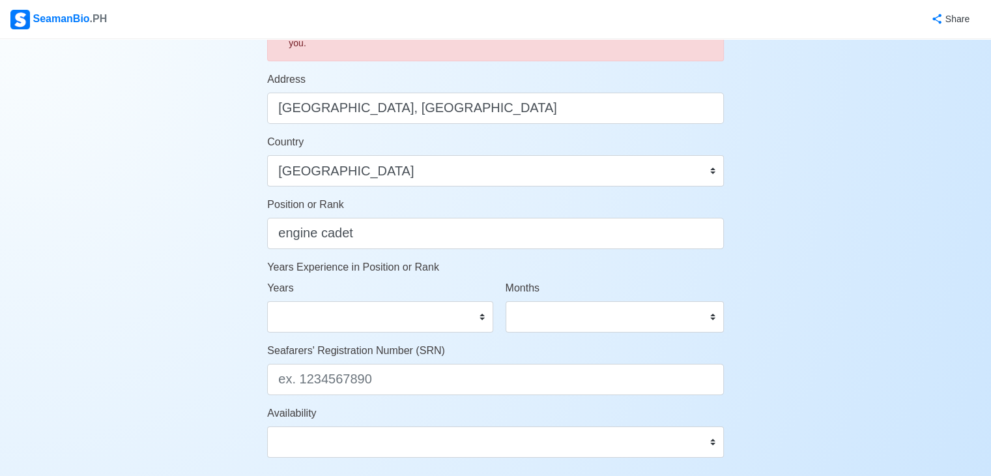
click at [198, 366] on div "Account Setup Your Job Status Onboard Actively Looking for Job Not Looking for …" at bounding box center [495, 89] width 991 height 1142
drag, startPoint x: 192, startPoint y: 221, endPoint x: 321, endPoint y: 325, distance: 165.9
click at [192, 225] on div "Account Setup Your Job Status Onboard Actively Looking for Job Not Looking for …" at bounding box center [495, 89] width 991 height 1142
click at [407, 314] on select "0 1 2 3 4 5 6 7 8 9 10 11 12 13 14 15 16 17 18 19 20 21 22 23 24 25 26 27 28 29…" at bounding box center [380, 316] width 226 height 31
click at [97, 274] on div "Account Setup Your Job Status Onboard Actively Looking for Job Not Looking for …" at bounding box center [495, 89] width 991 height 1142
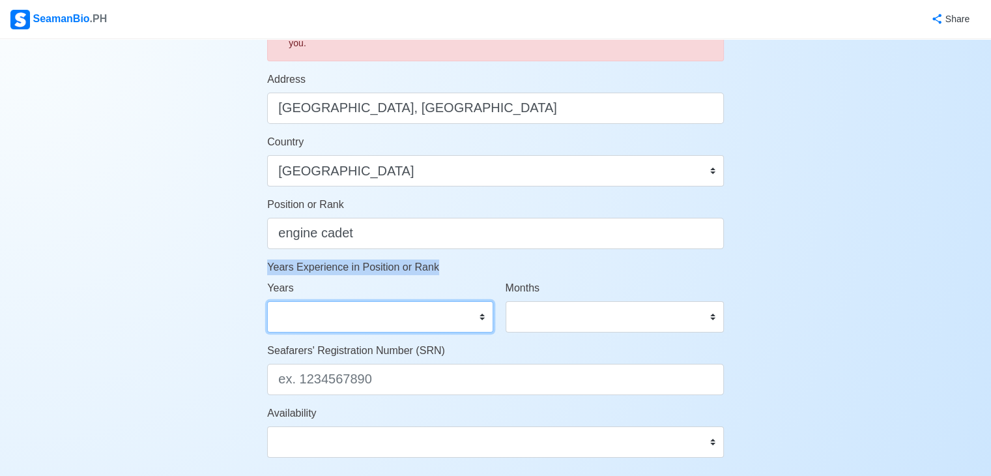
click at [459, 317] on select "0 1 2 3 4 5 6 7 8 9 10 11 12 13 14 15 16 17 18 19 20 21 22 23 24 25 26 27 28 29…" at bounding box center [380, 316] width 226 height 31
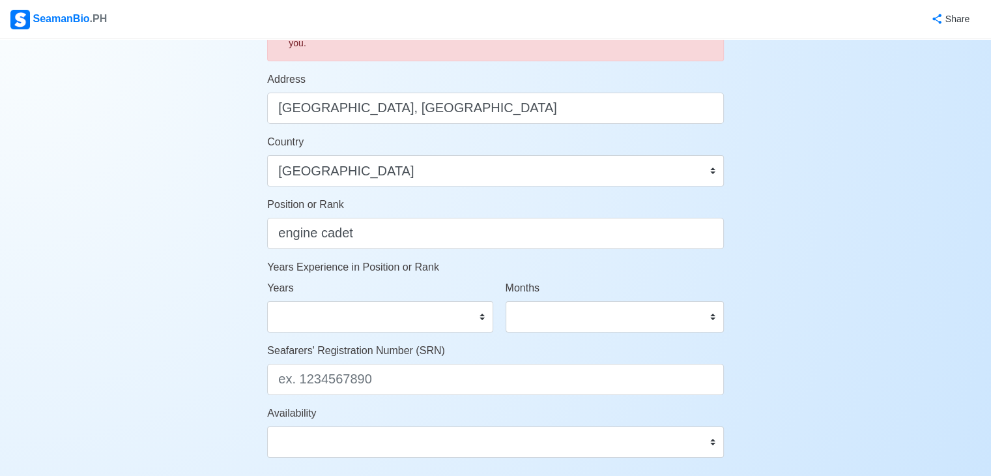
click at [138, 311] on div "Account Setup Your Job Status Onboard Actively Looking for Job Not Looking for …" at bounding box center [495, 89] width 991 height 1142
click at [436, 314] on select "0 1 2 3 4 5 6 7 8 9 10 11 12 13 14 15 16 17 18 19 20 21 22 23 24 25 26 27 28 29…" at bounding box center [380, 316] width 226 height 31
click at [872, 278] on div "Account Setup Your Job Status Onboard Actively Looking for Job Not Looking for …" at bounding box center [495, 89] width 991 height 1142
click at [485, 316] on select "0 1 2 3 4 5 6 7 8 9 10 11 12 13 14 15 16 17 18 19 20 21 22 23 24 25 26 27 28 29…" at bounding box center [380, 316] width 226 height 31
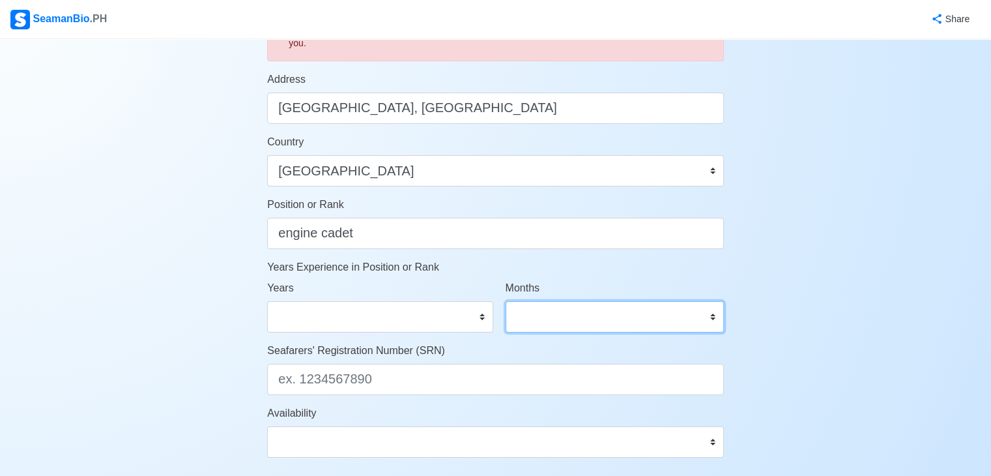
click at [587, 316] on select "0 1 2 3 4 5 6 7 8 9 10 11" at bounding box center [615, 316] width 218 height 31
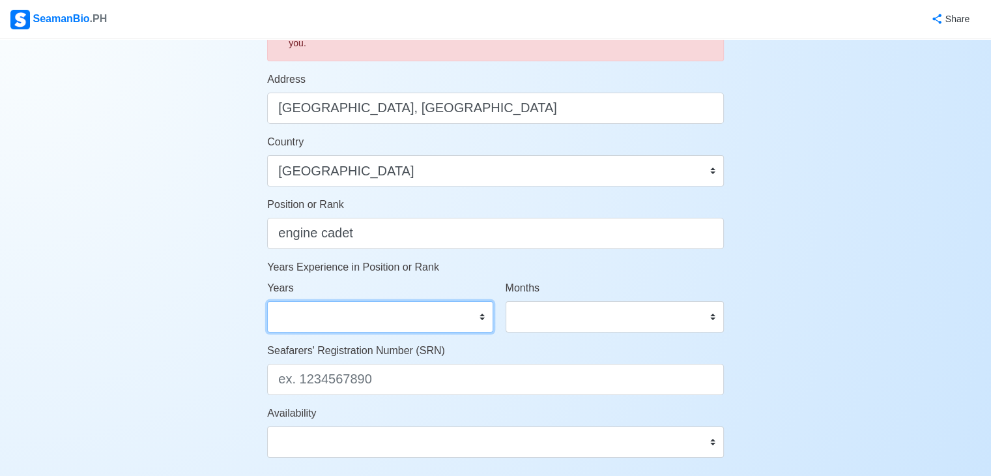
click at [410, 313] on select "0 1 2 3 4 5 6 7 8 9 10 11 12 13 14 15 16 17 18 19 20 21 22 23 24 25 26 27 28 29…" at bounding box center [380, 316] width 226 height 31
click at [479, 316] on select "0 1 2 3 4 5 6 7 8 9 10 11 12 13 14 15 16 17 18 19 20 21 22 23 24 25 26 27 28 29…" at bounding box center [380, 316] width 226 height 31
select select "1"
click at [267, 301] on select "0 1 2 3 4 5 6 7 8 9 10 11 12 13 14 15 16 17 18 19 20 21 22 23 24 25 26 27 28 29…" at bounding box center [380, 316] width 226 height 31
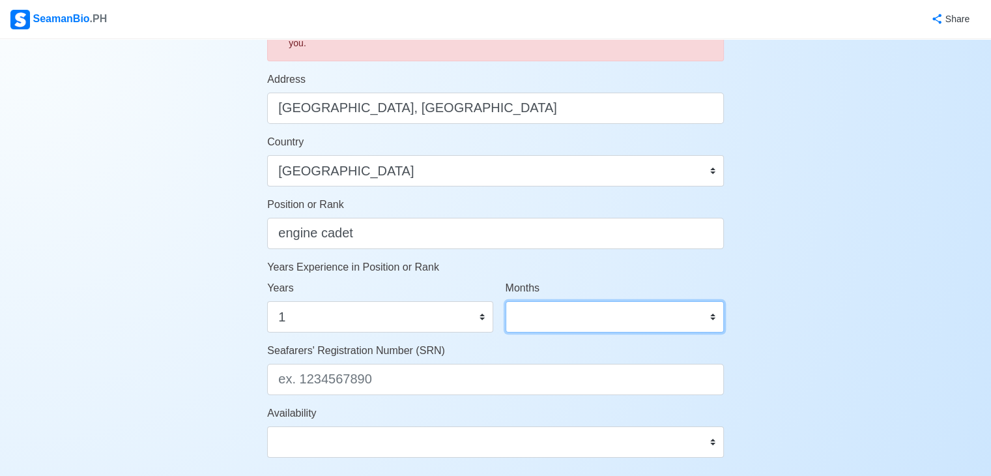
click at [561, 304] on select "0 1 2 3 4 5 6 7 8 9 10 11" at bounding box center [615, 316] width 218 height 31
click at [785, 277] on div "Account Setup Your Job Status Onboard Actively Looking for Job Not Looking for …" at bounding box center [495, 89] width 991 height 1142
drag, startPoint x: 694, startPoint y: 314, endPoint x: 681, endPoint y: 323, distance: 15.9
click at [681, 323] on select "0 1 2 3 4 5 6 7 8 9 10 11" at bounding box center [615, 316] width 218 height 31
click at [630, 316] on select "0 1 2 3 4 5 6 7 8 9 10 11" at bounding box center [615, 316] width 218 height 31
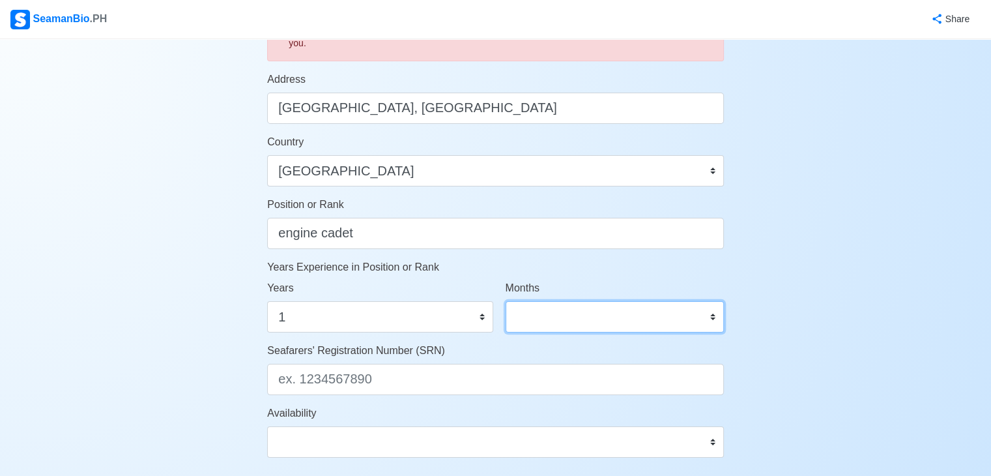
click at [630, 316] on select "0 1 2 3 4 5 6 7 8 9 10 11" at bounding box center [615, 316] width 218 height 31
click at [628, 315] on select "0 1 2 3 4 5 6 7 8 9 10 11" at bounding box center [615, 316] width 218 height 31
click at [506, 301] on select "0 1 2 3 4 5 6 7 8 9 10 11" at bounding box center [615, 316] width 218 height 31
click at [577, 319] on select "0 1 2 3 4 5 6 7 8 9 10 11" at bounding box center [615, 316] width 218 height 31
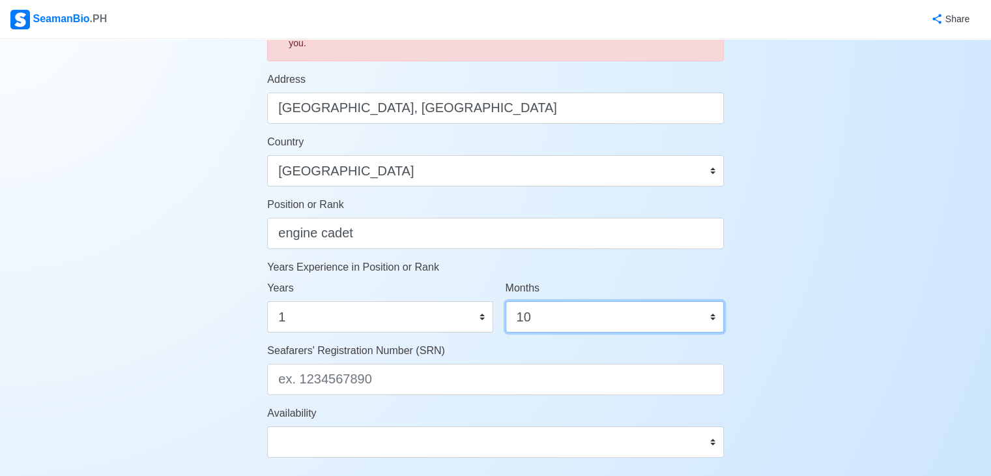
click at [577, 319] on select "0 1 2 3 4 5 6 7 8 9 10 11" at bounding box center [615, 316] width 218 height 31
click at [577, 318] on select "0 1 2 3 4 5 6 7 8 9 10 11" at bounding box center [615, 316] width 218 height 31
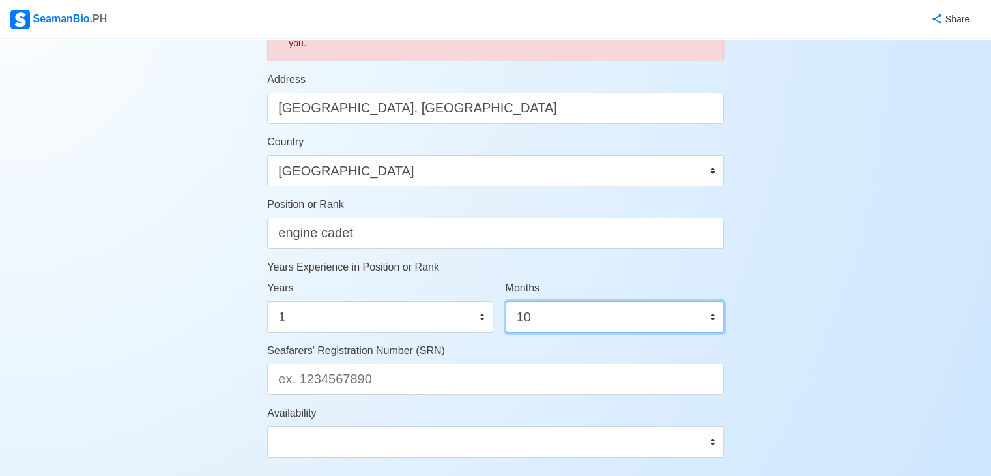
click at [576, 318] on select "0 1 2 3 4 5 6 7 8 9 10 11" at bounding box center [615, 316] width 218 height 31
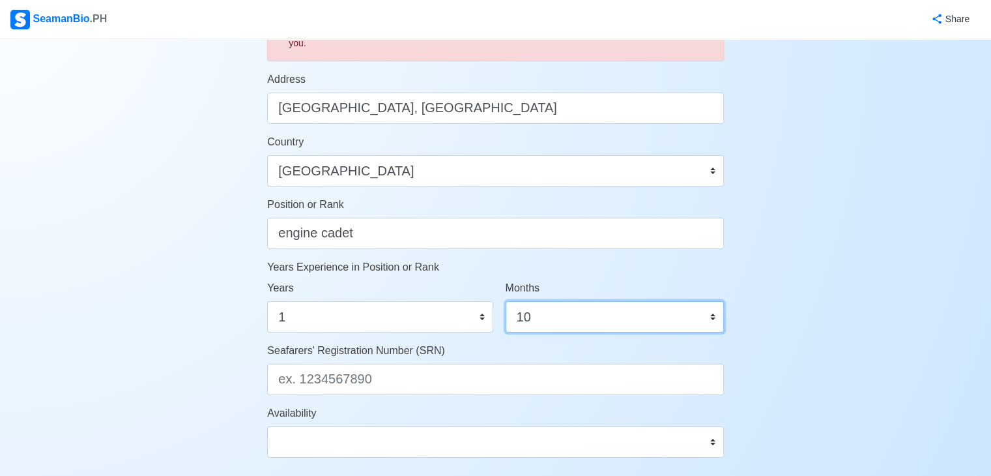
click at [576, 318] on select "0 1 2 3 4 5 6 7 8 9 10 11" at bounding box center [615, 316] width 218 height 31
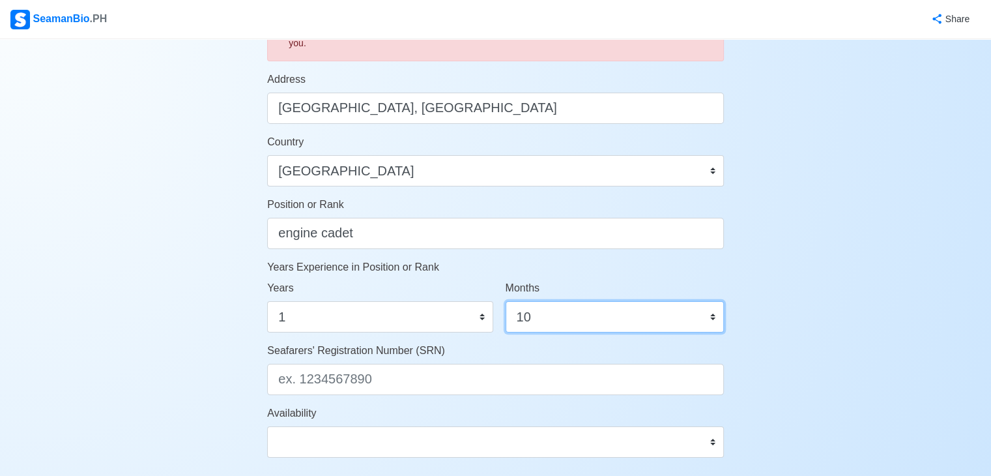
click at [576, 318] on select "0 1 2 3 4 5 6 7 8 9 10 11" at bounding box center [615, 316] width 218 height 31
click at [571, 312] on select "0 1 2 3 4 5 6 7 8 9 10 11" at bounding box center [615, 316] width 218 height 31
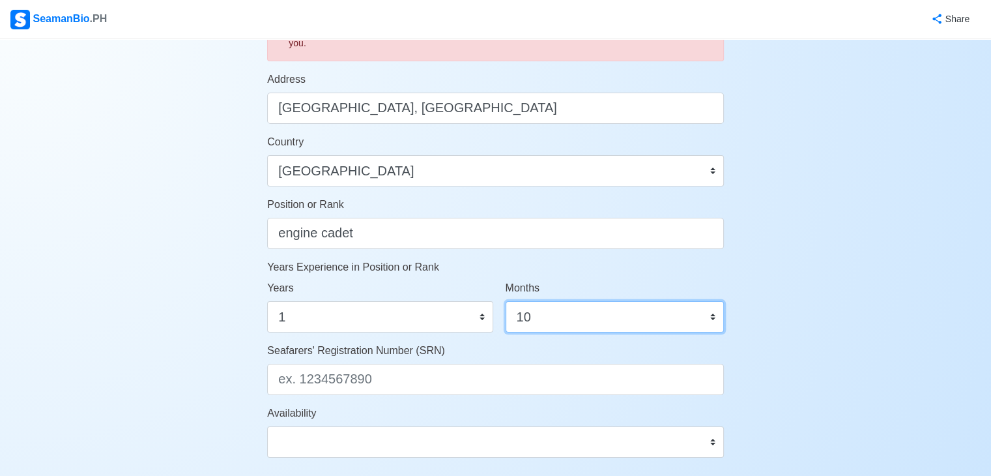
click at [540, 330] on select "0 1 2 3 4 5 6 7 8 9 10 11" at bounding box center [615, 316] width 218 height 31
click at [536, 321] on select "0 1 2 3 4 5 6 7 8 9 10 11" at bounding box center [615, 316] width 218 height 31
select select "0"
click at [506, 301] on select "0 1 2 3 4 5 6 7 8 9 10 11" at bounding box center [615, 316] width 218 height 31
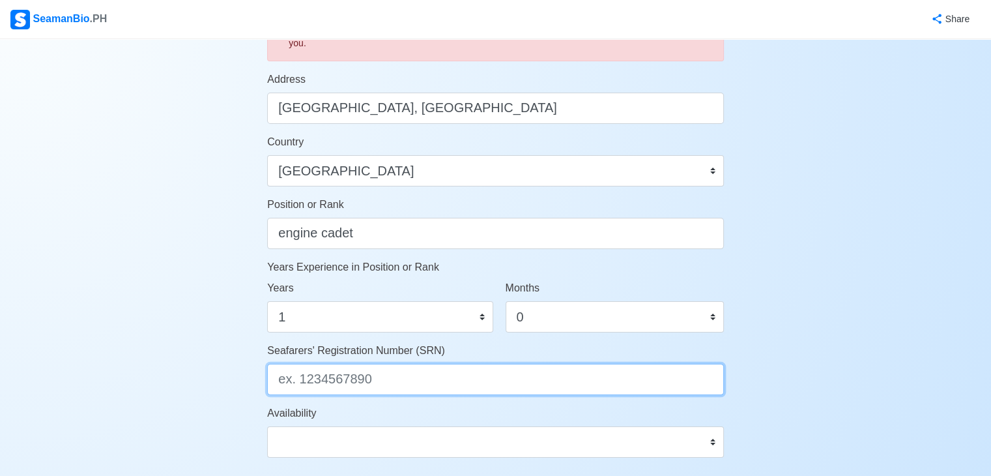
click at [391, 378] on input "Seafarers' Registration Number (SRN)" at bounding box center [495, 379] width 457 height 31
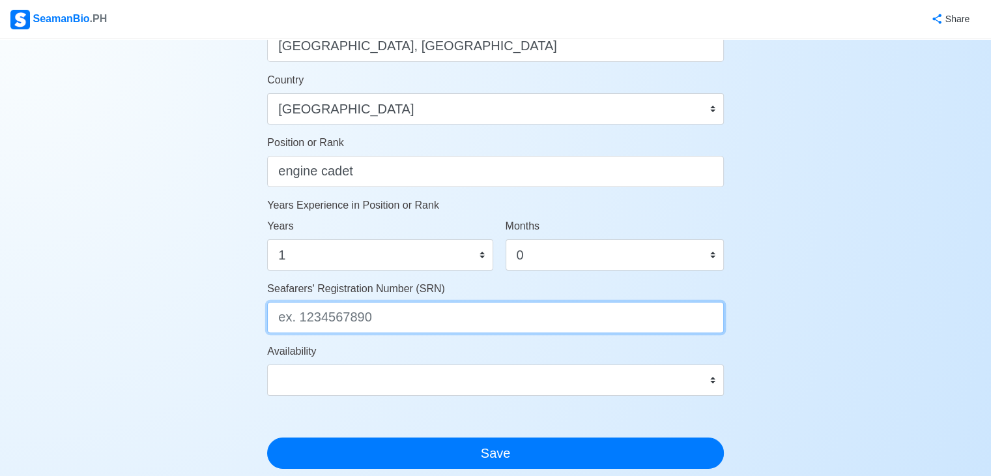
scroll to position [587, 0]
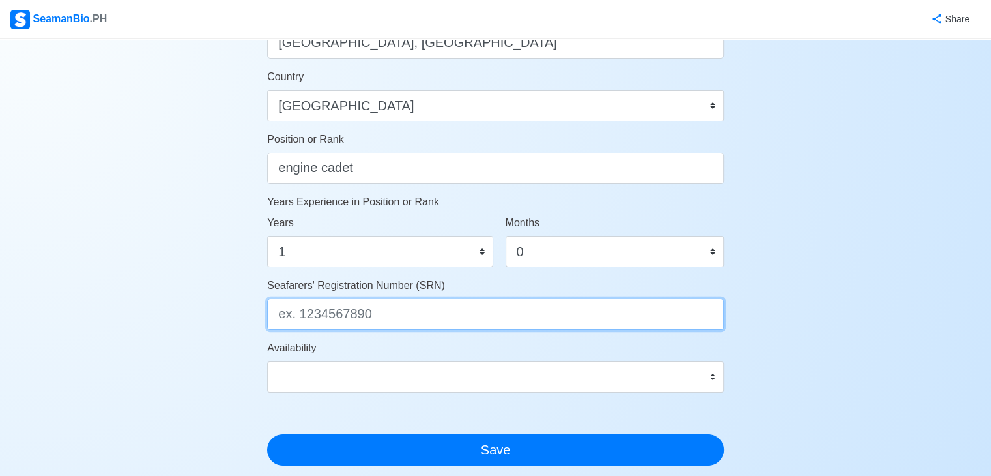
click at [333, 312] on input "Seafarers' Registration Number (SRN)" at bounding box center [495, 314] width 457 height 31
type input "0111200053"
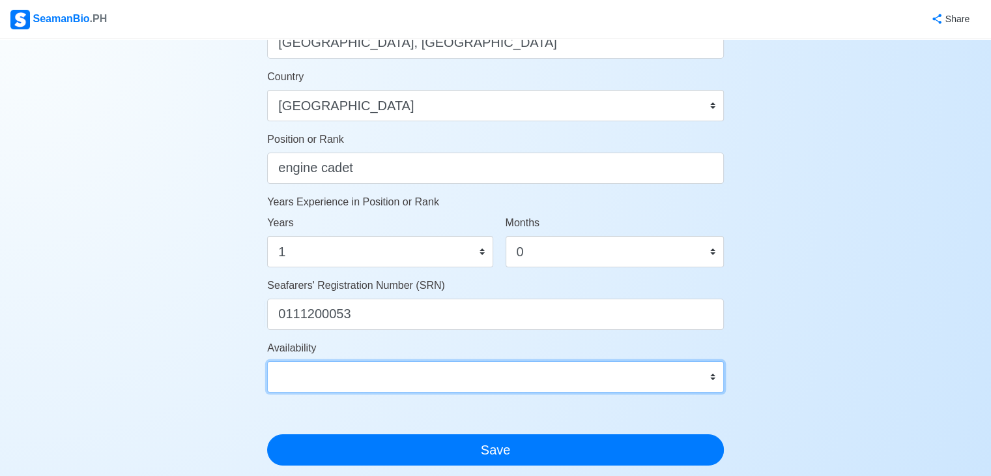
click at [351, 389] on select "Immediate Sep 2025 Oct 2025 Nov 2025 Dec 2025 Jan 2026 Feb 2026 Mar 2026 Apr 20…" at bounding box center [495, 376] width 457 height 31
drag, startPoint x: 350, startPoint y: 386, endPoint x: 310, endPoint y: 379, distance: 41.0
click at [310, 379] on select "Immediate Sep 2025 Oct 2025 Nov 2025 Dec 2025 Jan 2026 Feb 2026 Mar 2026 Apr 20…" at bounding box center [495, 376] width 457 height 31
click at [462, 381] on select "Immediate Sep 2025 Oct 2025 Nov 2025 Dec 2025 Jan 2026 Feb 2026 Mar 2026 Apr 20…" at bounding box center [495, 376] width 457 height 31
click at [441, 374] on select "Immediate Sep 2025 Oct 2025 Nov 2025 Dec 2025 Jan 2026 Feb 2026 Mar 2026 Apr 20…" at bounding box center [495, 376] width 457 height 31
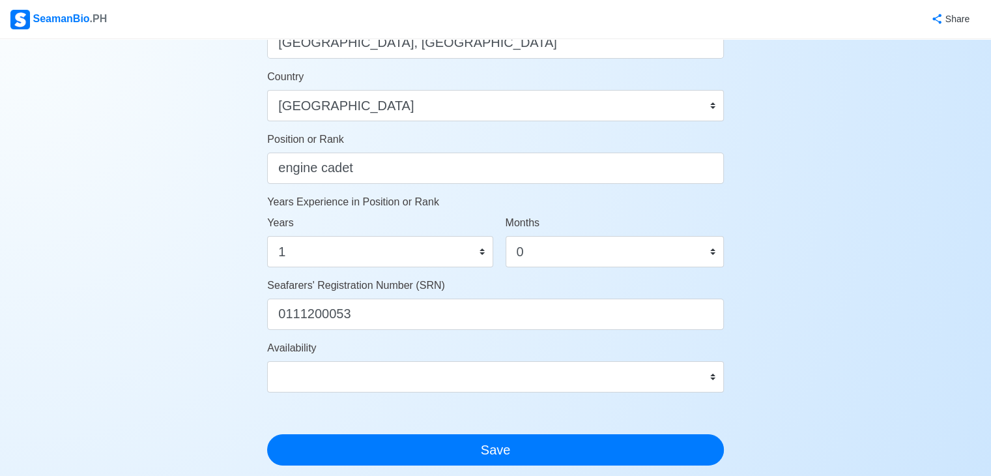
click at [945, 240] on div "Account Setup Your Job Status Onboard Actively Looking for Job Not Looking for …" at bounding box center [495, 23] width 991 height 1142
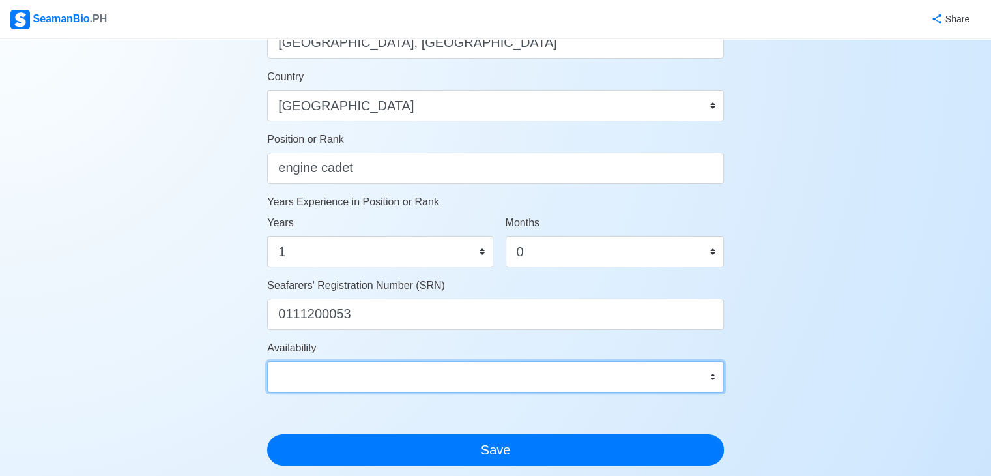
click at [712, 377] on select "Immediate Sep 2025 Oct 2025 Nov 2025 Dec 2025 Jan 2026 Feb 2026 Mar 2026 Apr 20…" at bounding box center [495, 376] width 457 height 31
select select "4102416000000"
click at [267, 361] on select "Immediate Sep 2025 Oct 2025 Nov 2025 Dec 2025 Jan 2026 Feb 2026 Mar 2026 Apr 20…" at bounding box center [495, 376] width 457 height 31
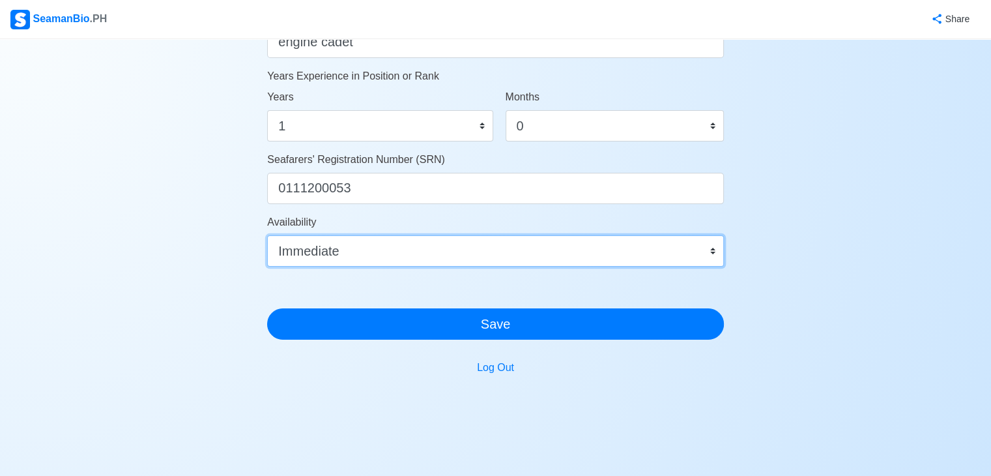
scroll to position [717, 0]
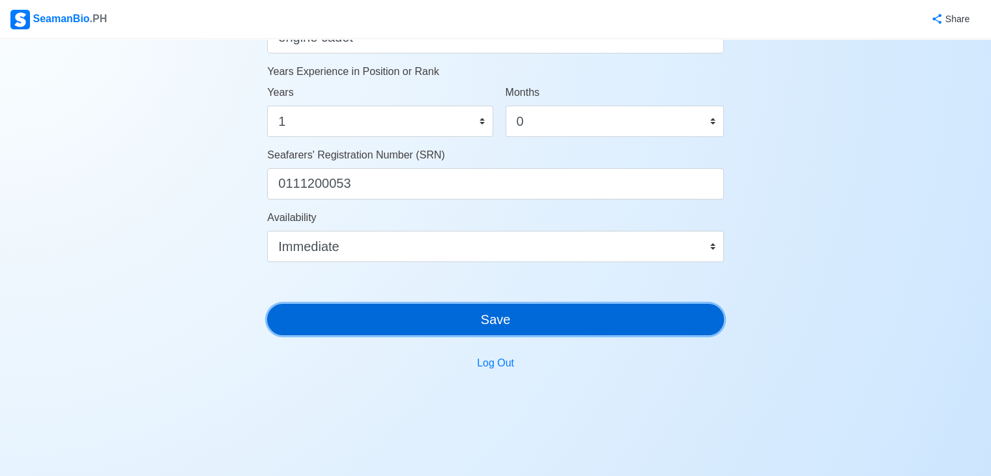
click at [463, 317] on button "Save" at bounding box center [495, 319] width 457 height 31
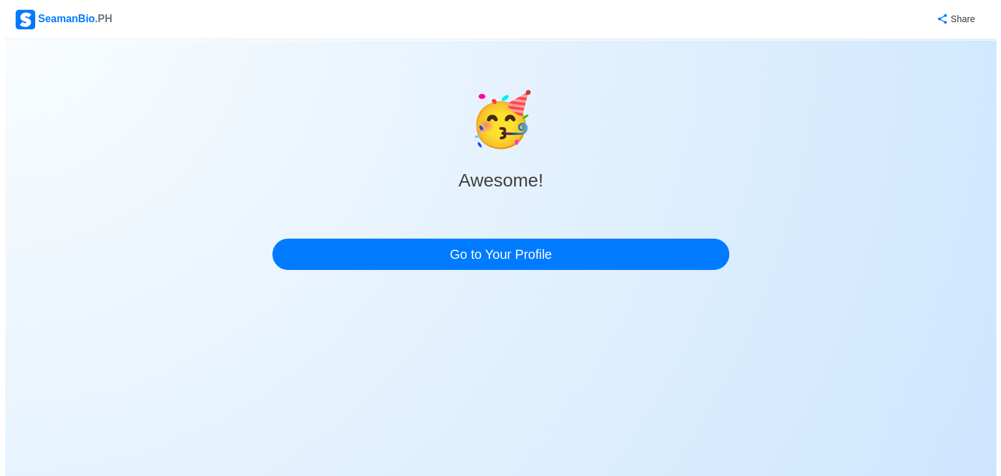
scroll to position [0, 0]
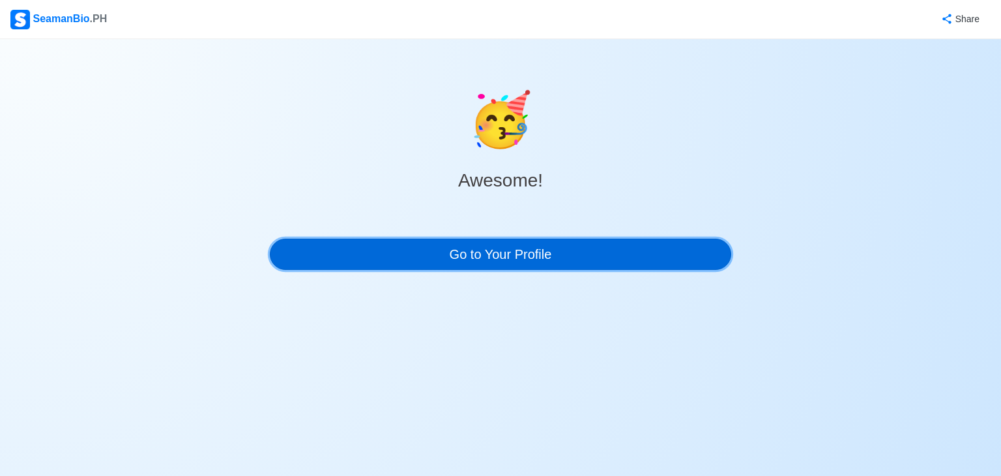
click at [487, 242] on link "Go to Your Profile" at bounding box center [501, 254] width 462 height 31
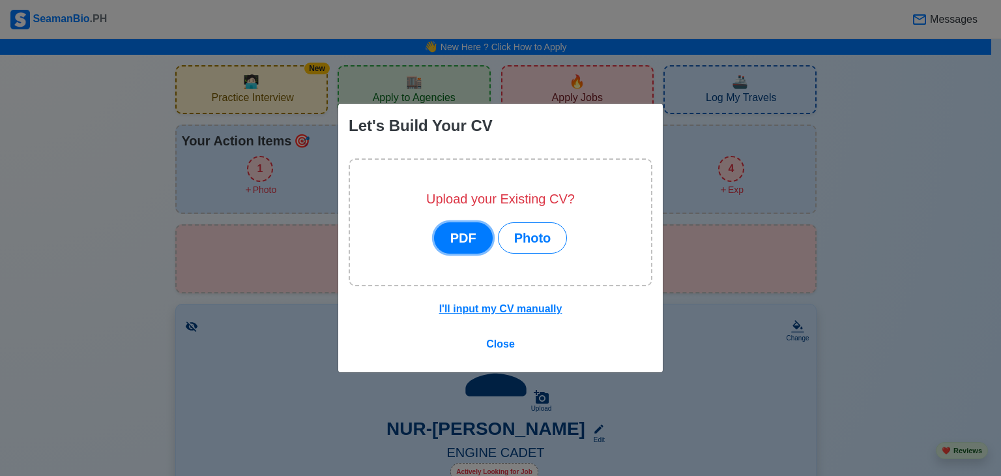
click at [469, 226] on button "PDF" at bounding box center [463, 237] width 59 height 31
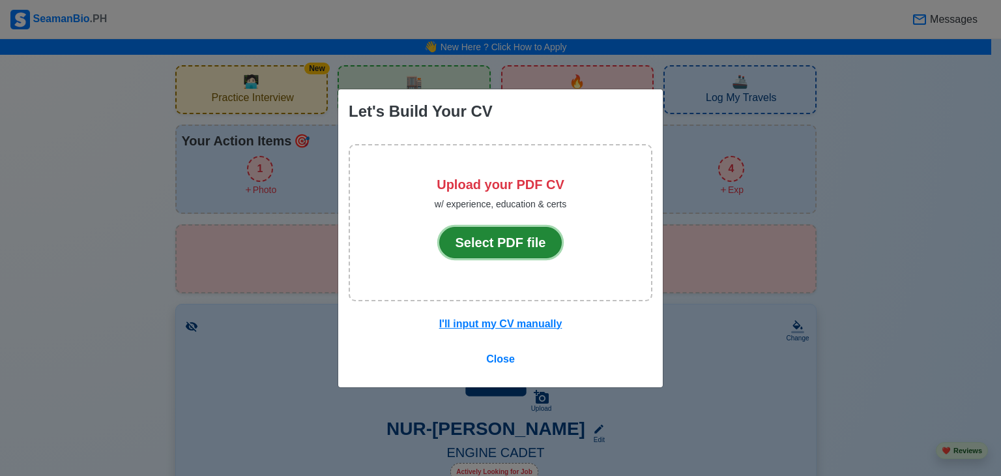
click at [502, 249] on button "Select PDF file" at bounding box center [500, 242] width 123 height 31
click at [508, 241] on button "Select PDF file" at bounding box center [500, 242] width 123 height 31
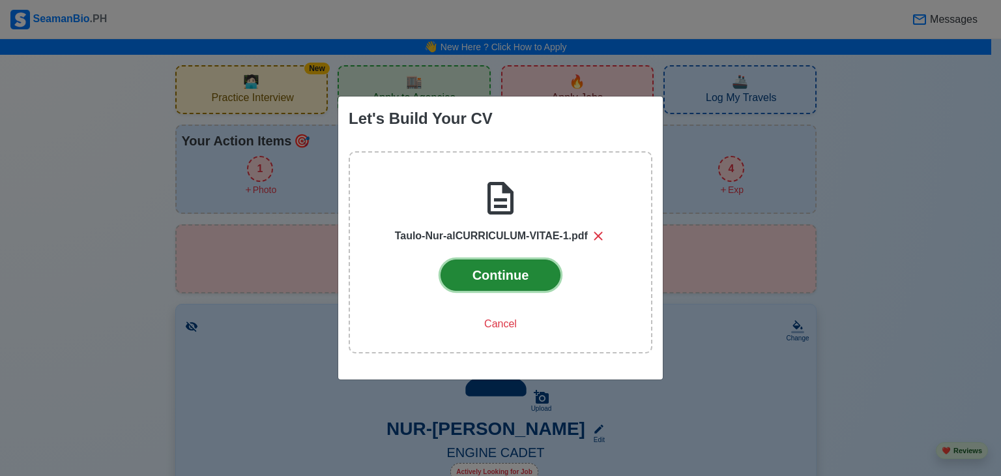
click at [485, 272] on button "Continue" at bounding box center [501, 274] width 121 height 31
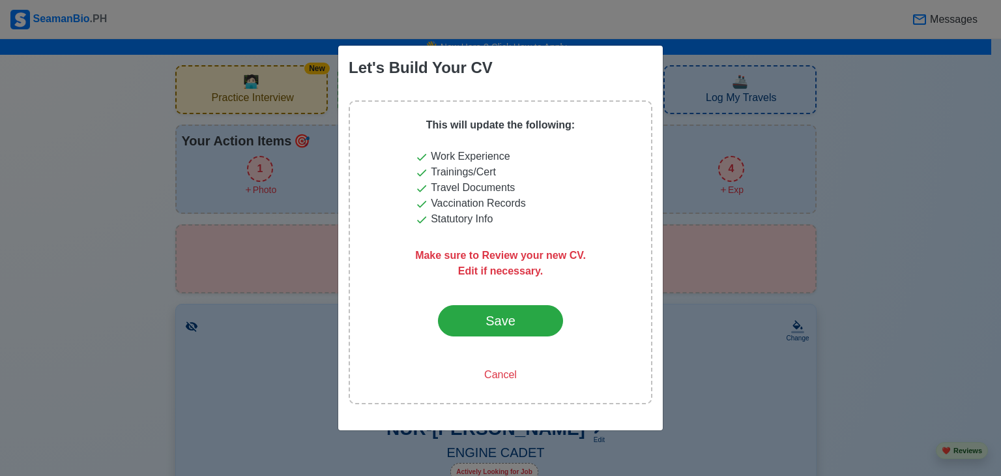
drag, startPoint x: 527, startPoint y: 257, endPoint x: 474, endPoint y: 256, distance: 53.5
click at [474, 256] on p "Make sure to Review your new CV." at bounding box center [500, 247] width 171 height 31
drag, startPoint x: 474, startPoint y: 256, endPoint x: 546, endPoint y: 273, distance: 74.5
click at [547, 273] on p "Edit if necessary." at bounding box center [500, 271] width 171 height 16
click at [543, 271] on p "Edit if necessary." at bounding box center [500, 271] width 171 height 16
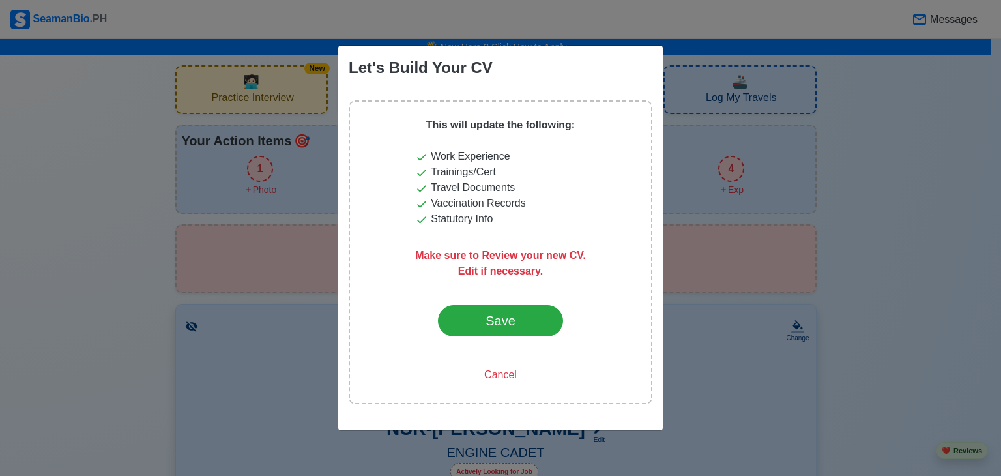
click at [549, 274] on p "Edit if necessary." at bounding box center [500, 271] width 171 height 16
click at [552, 277] on p "Edit if necessary." at bounding box center [500, 271] width 171 height 16
drag, startPoint x: 589, startPoint y: 256, endPoint x: 543, endPoint y: 271, distance: 48.7
click at [558, 279] on div "This will update the following: Work Experience Trainings/Cert Travel Documents…" at bounding box center [501, 252] width 304 height 304
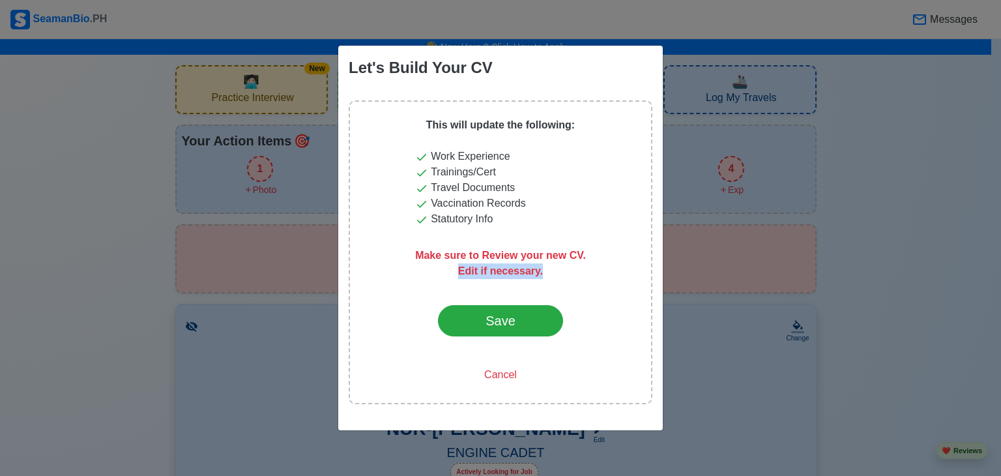
click at [542, 271] on p "Edit if necessary." at bounding box center [500, 271] width 171 height 16
click at [540, 271] on p "Edit if necessary." at bounding box center [500, 271] width 171 height 16
click at [540, 269] on p "Edit if necessary." at bounding box center [500, 271] width 171 height 16
click at [544, 276] on p "Edit if necessary." at bounding box center [500, 271] width 171 height 16
click at [549, 275] on p "Edit if necessary." at bounding box center [500, 271] width 171 height 16
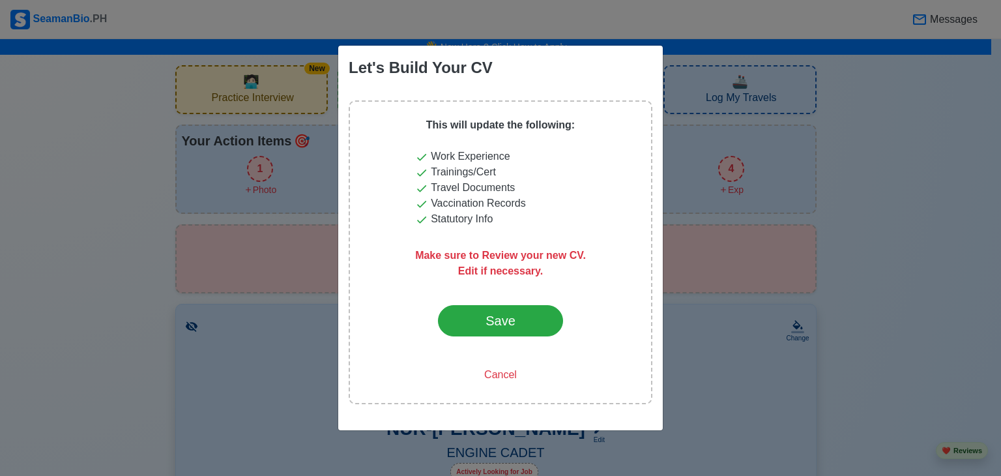
drag, startPoint x: 549, startPoint y: 275, endPoint x: 391, endPoint y: 277, distance: 157.8
click at [391, 277] on div "This will update the following: Work Experience Trainings/Cert Travel Documents…" at bounding box center [501, 252] width 304 height 304
click at [553, 278] on p "Edit if necessary." at bounding box center [500, 271] width 171 height 16
drag, startPoint x: 547, startPoint y: 269, endPoint x: 447, endPoint y: 257, distance: 100.4
click at [454, 256] on div "This will update the following: Work Experience Trainings/Cert Travel Documents…" at bounding box center [500, 252] width 171 height 270
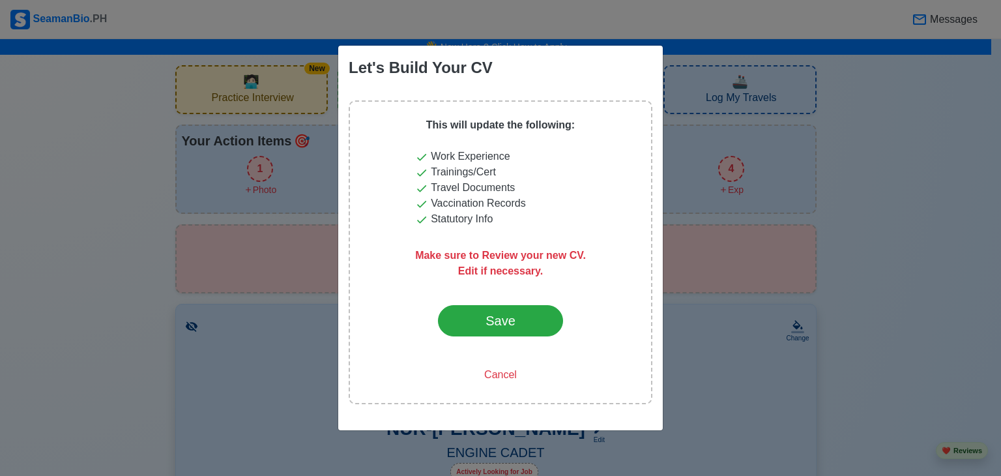
click at [431, 287] on div "This will update the following: Work Experience Trainings/Cert Travel Documents…" at bounding box center [500, 252] width 171 height 270
click at [516, 319] on div "Save" at bounding box center [500, 321] width 61 height 20
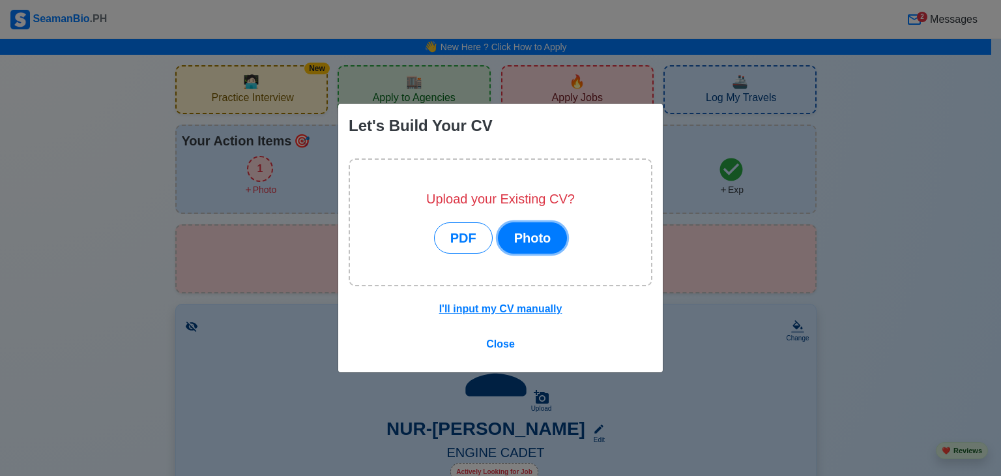
click at [530, 239] on button "Photo" at bounding box center [533, 237] width 70 height 31
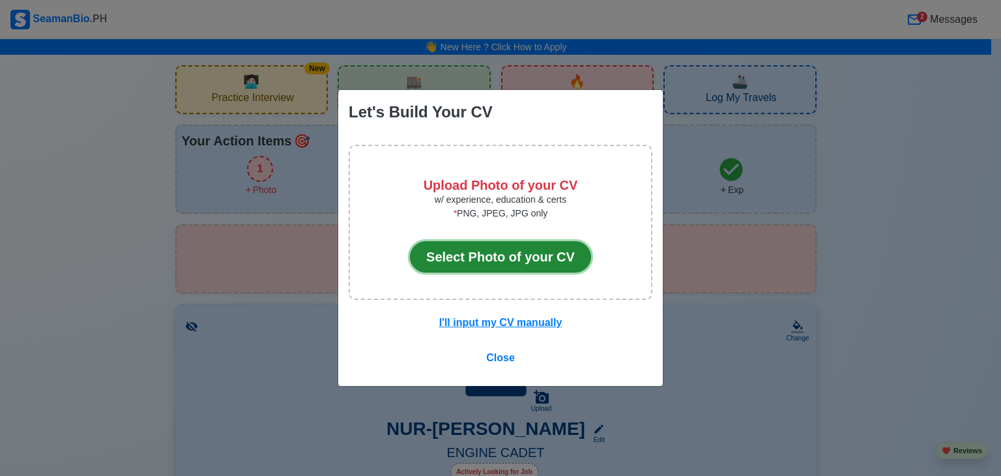
click at [525, 248] on button "Select Photo of your CV" at bounding box center [500, 256] width 181 height 31
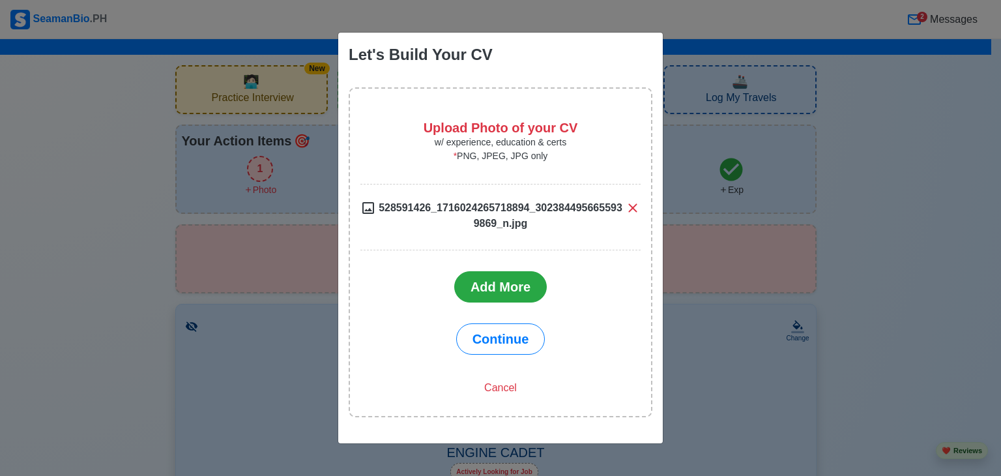
click at [525, 138] on p "w/ experience, education & certs" at bounding box center [500, 143] width 280 height 14
click at [632, 207] on icon at bounding box center [632, 207] width 8 height 8
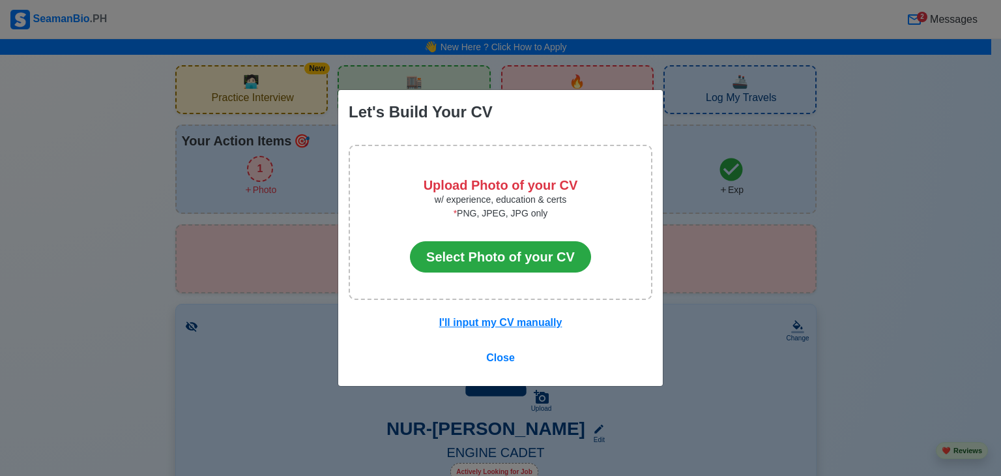
click at [902, 245] on div "Let's Build Your CV Upload Photo of your CV w/ experience, education & certs * …" at bounding box center [500, 238] width 1001 height 476
click at [498, 353] on span "Close" at bounding box center [500, 357] width 29 height 11
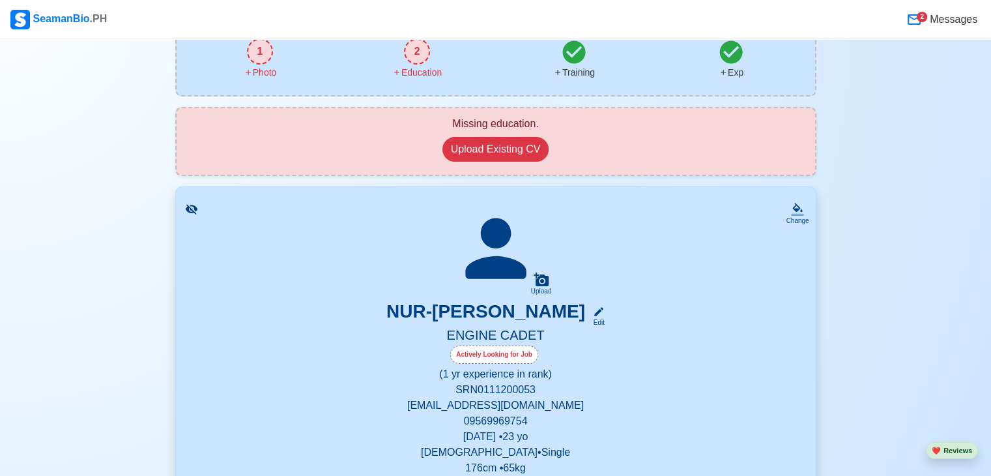
scroll to position [130, 0]
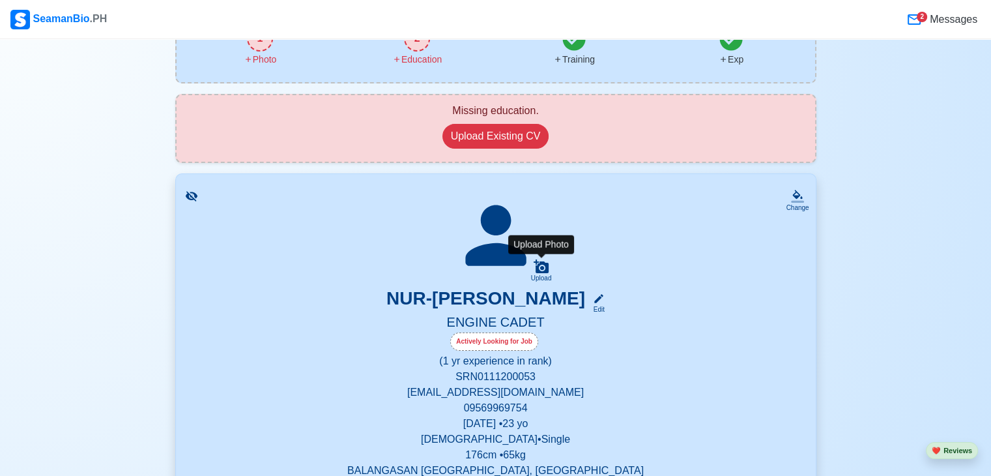
click at [539, 264] on icon at bounding box center [541, 266] width 15 height 14
click at [0, 0] on input "Upload" at bounding box center [0, 0] width 0 height 0
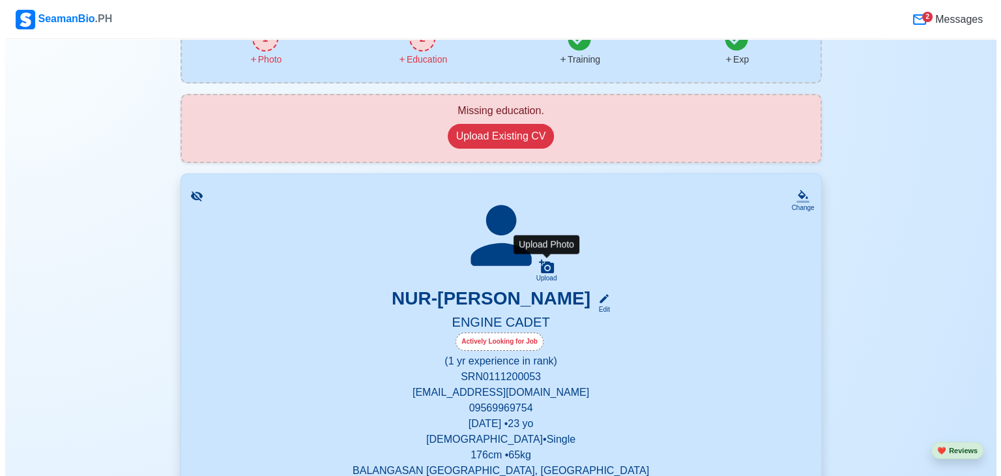
scroll to position [0, 0]
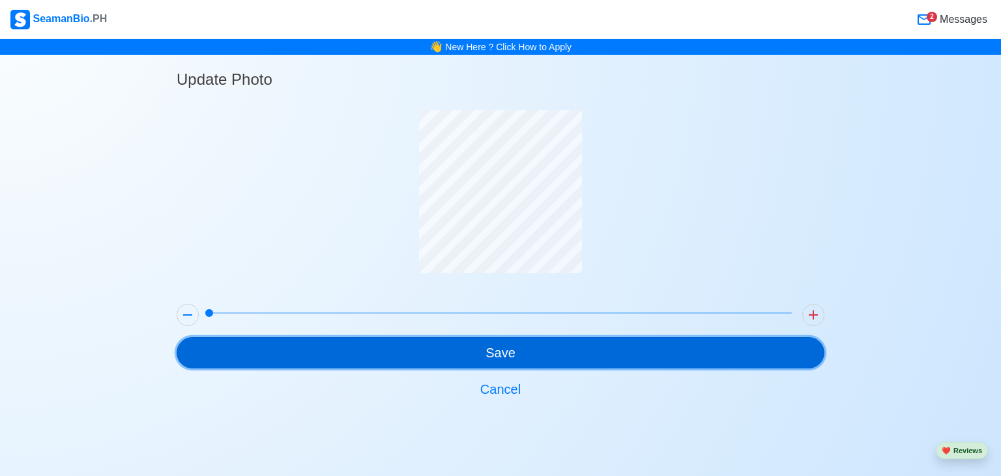
click at [545, 350] on button "Save" at bounding box center [501, 352] width 648 height 31
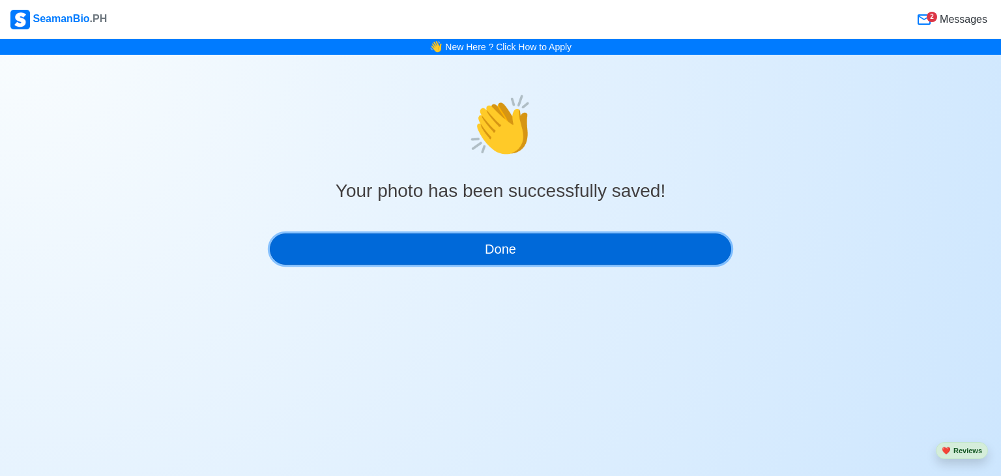
click at [532, 248] on button "Done" at bounding box center [501, 248] width 462 height 31
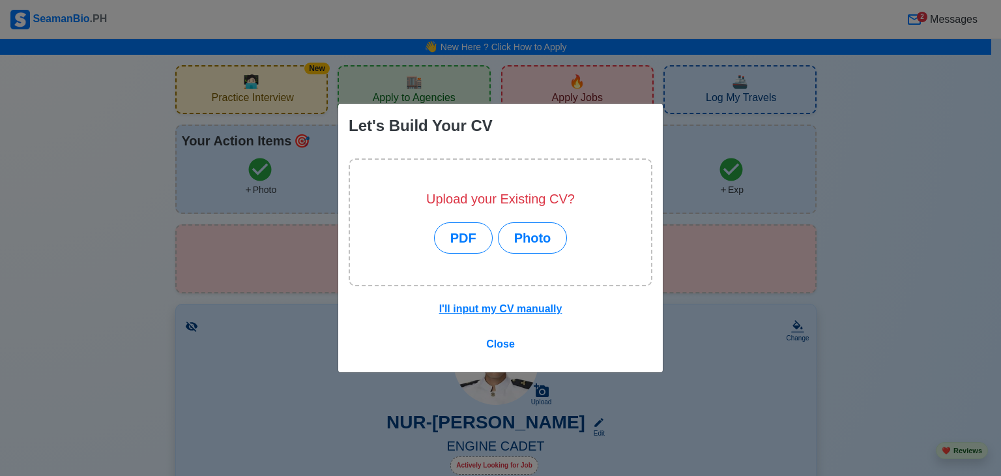
drag, startPoint x: 506, startPoint y: 345, endPoint x: 429, endPoint y: 346, distance: 76.9
click at [429, 346] on div "I'll input my CV manually Close" at bounding box center [500, 335] width 325 height 76
click at [561, 333] on div "I'll input my CV manually Close" at bounding box center [500, 335] width 325 height 76
click at [503, 344] on span "Close" at bounding box center [500, 343] width 29 height 11
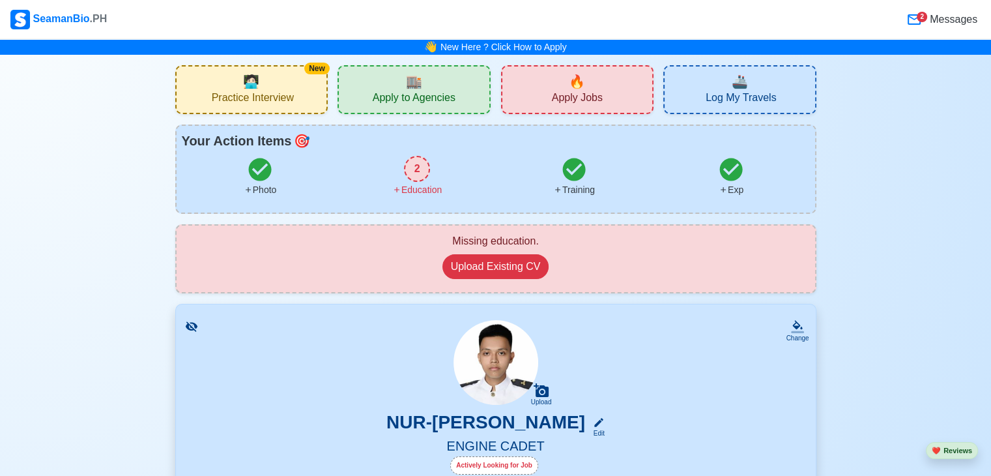
click at [409, 178] on div "2" at bounding box center [417, 169] width 26 height 26
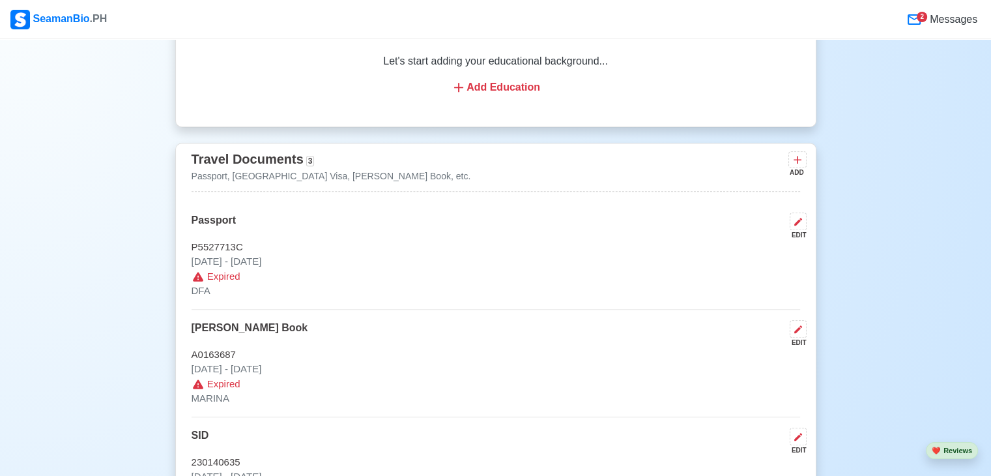
scroll to position [1046, 0]
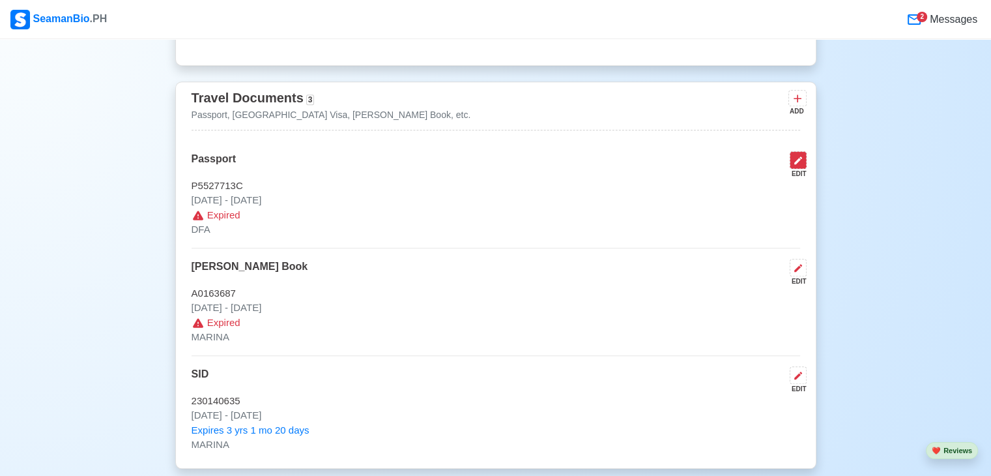
click at [797, 165] on icon at bounding box center [798, 160] width 10 height 10
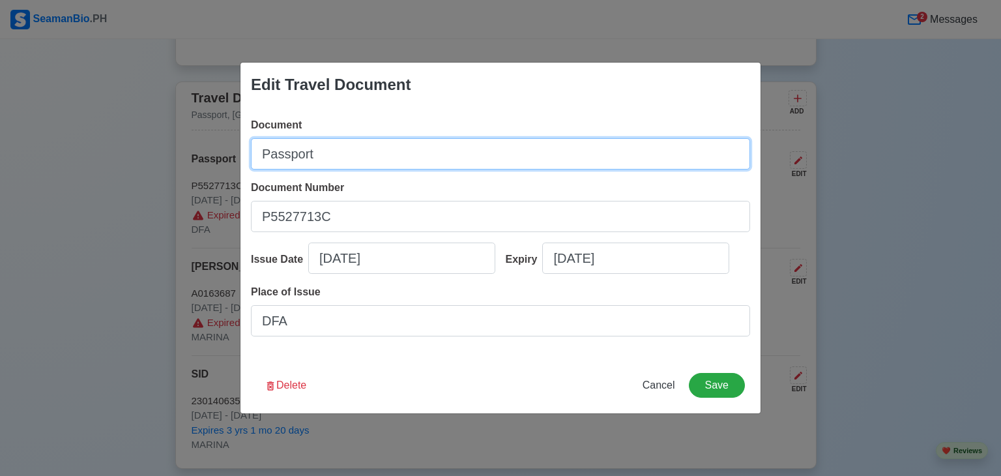
click at [333, 152] on input "Passport" at bounding box center [500, 153] width 499 height 31
click at [332, 153] on input "Passport" at bounding box center [500, 153] width 499 height 31
click at [345, 140] on input "Passport" at bounding box center [500, 153] width 499 height 31
drag, startPoint x: 345, startPoint y: 140, endPoint x: 356, endPoint y: 172, distance: 33.6
click at [189, 186] on div "Edit Travel Document Document Passport Document Number [PASSPORT] Issue Date [D…" at bounding box center [500, 238] width 1001 height 476
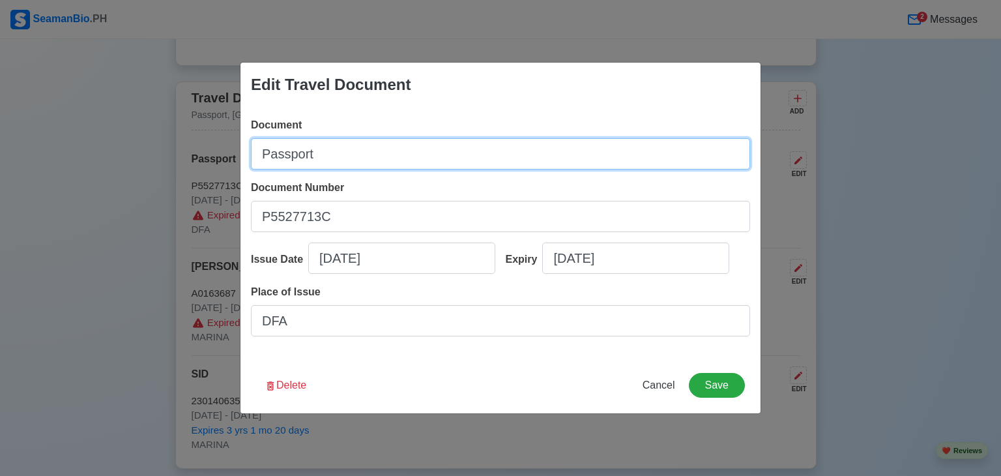
click at [376, 150] on input "Passport" at bounding box center [500, 153] width 499 height 31
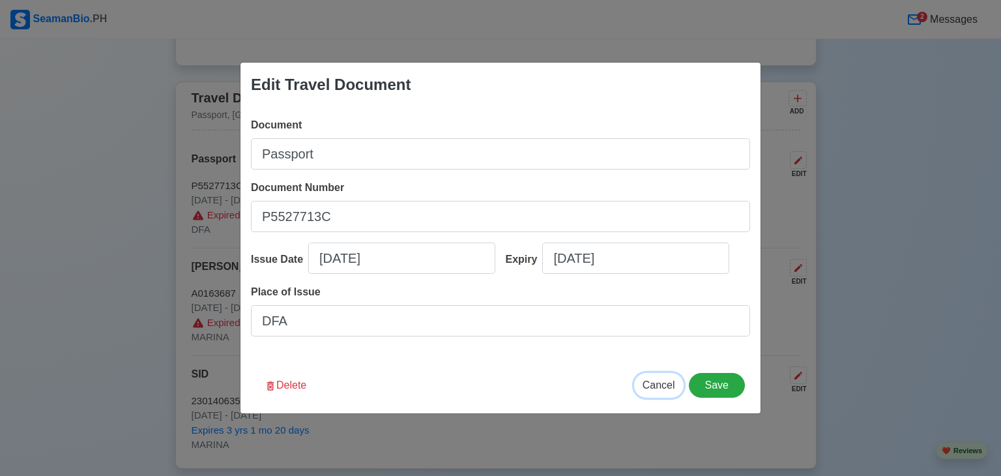
click at [646, 376] on button "Cancel" at bounding box center [659, 385] width 50 height 25
type input "[DATE]"
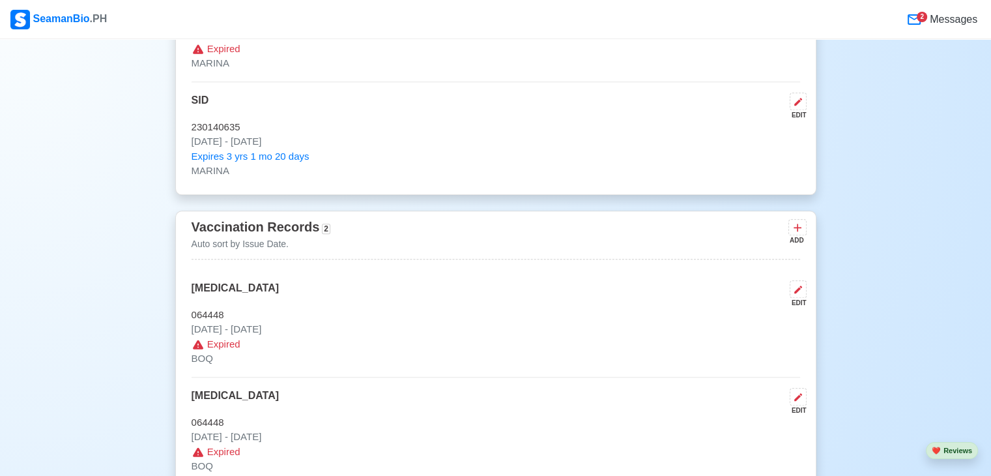
scroll to position [1306, 0]
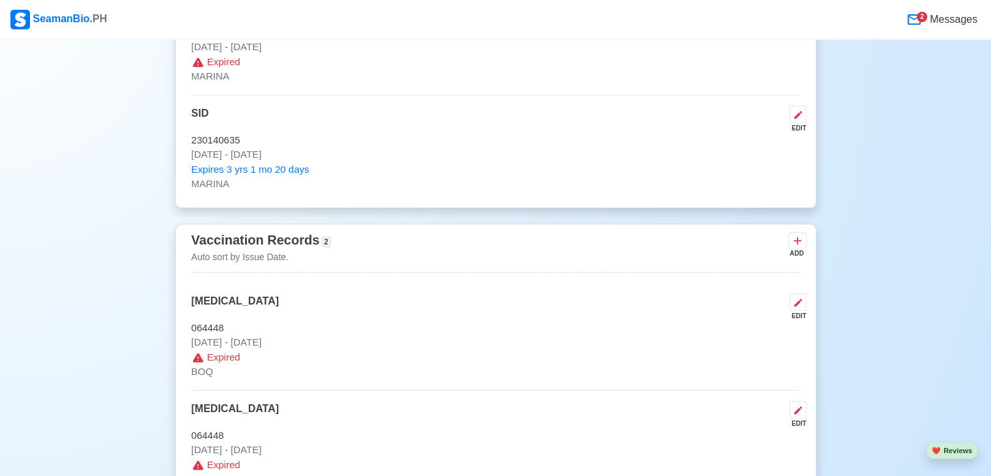
drag, startPoint x: 87, startPoint y: 166, endPoint x: 872, endPoint y: 168, distance: 785.5
drag, startPoint x: 872, startPoint y: 168, endPoint x: 43, endPoint y: 125, distance: 830.3
drag, startPoint x: 43, startPoint y: 125, endPoint x: 948, endPoint y: 228, distance: 910.6
drag, startPoint x: 948, startPoint y: 228, endPoint x: 101, endPoint y: 299, distance: 849.8
click at [101, 299] on div "New 🧑🏻‍💻 Practice Interview 🏬 Apply to Agencies 🔥 Apply Jobs 🚢 Log My Travels Y…" at bounding box center [495, 482] width 991 height 3469
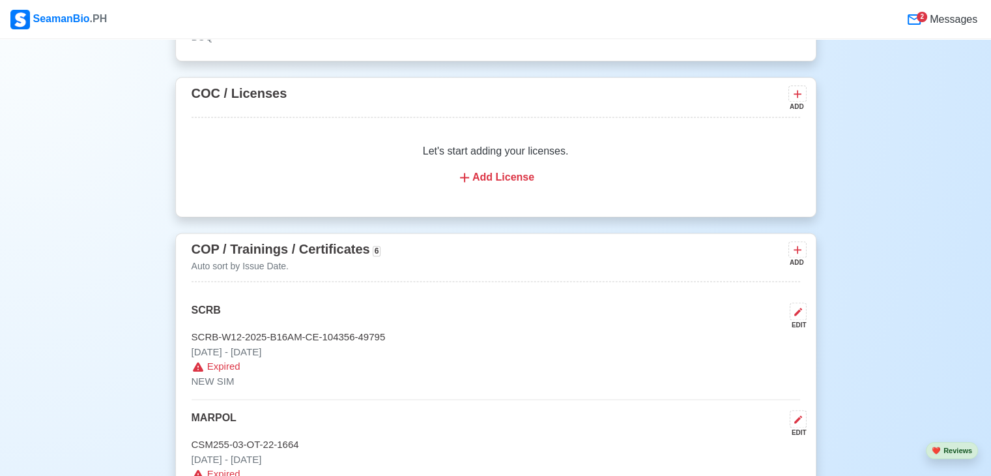
scroll to position [1763, 0]
